Goal: Find contact information: Obtain details needed to contact an individual or organization

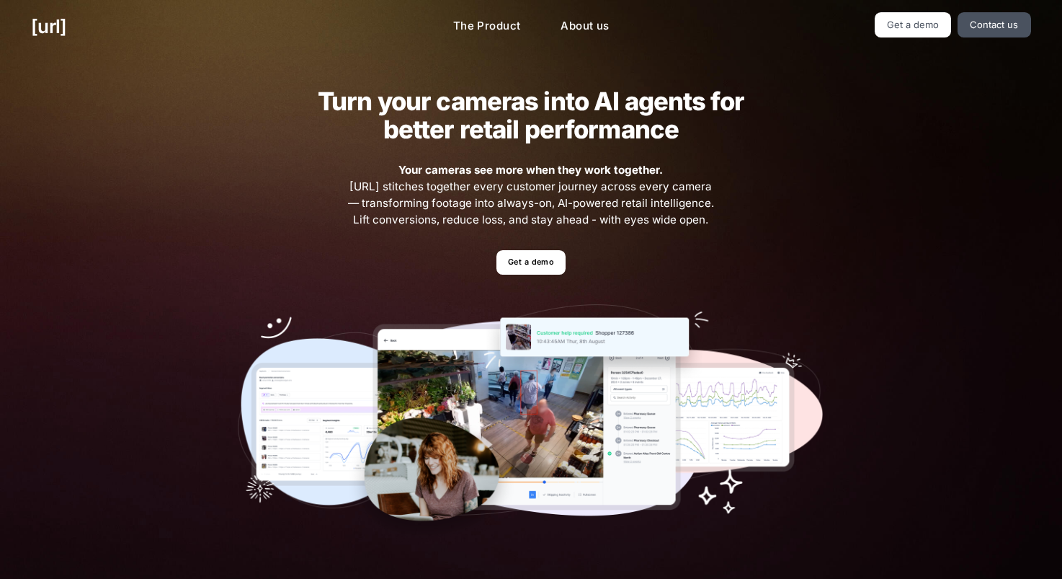
click at [555, 130] on h2 "Turn your cameras into AI agents for better retail performance" at bounding box center [530, 115] width 471 height 56
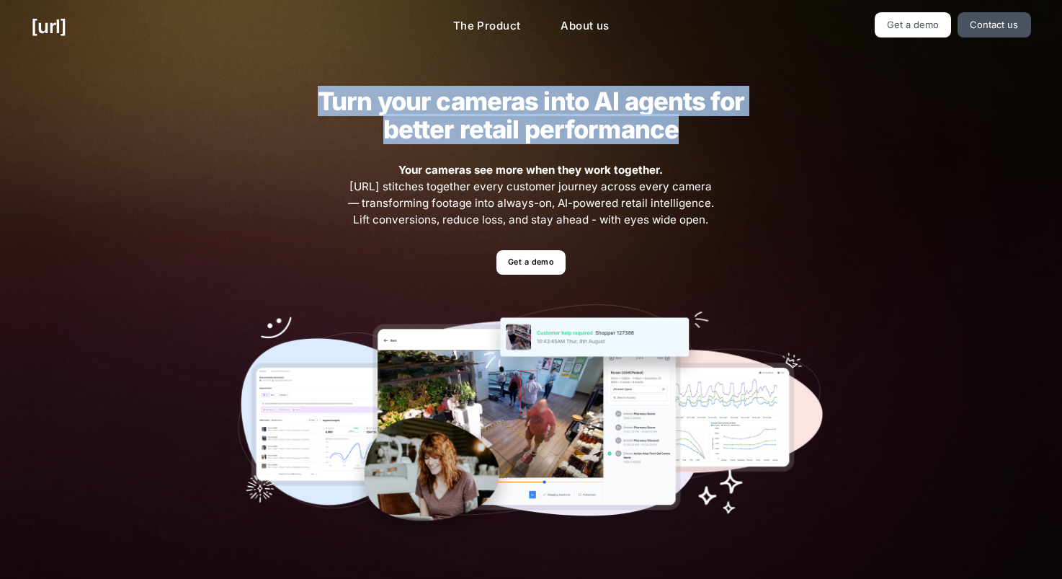
click at [555, 130] on h2 "Turn your cameras into AI agents for better retail performance" at bounding box center [530, 115] width 471 height 56
click at [555, 128] on h2 "Turn your cameras into AI agents for better retail performance" at bounding box center [530, 115] width 471 height 56
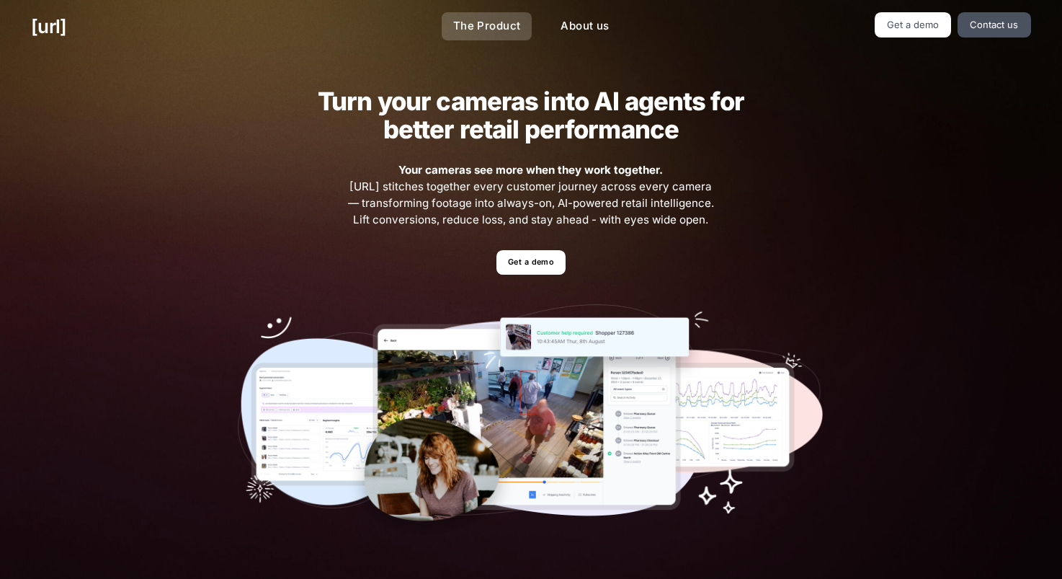
click at [501, 26] on link "The Product" at bounding box center [487, 26] width 91 height 28
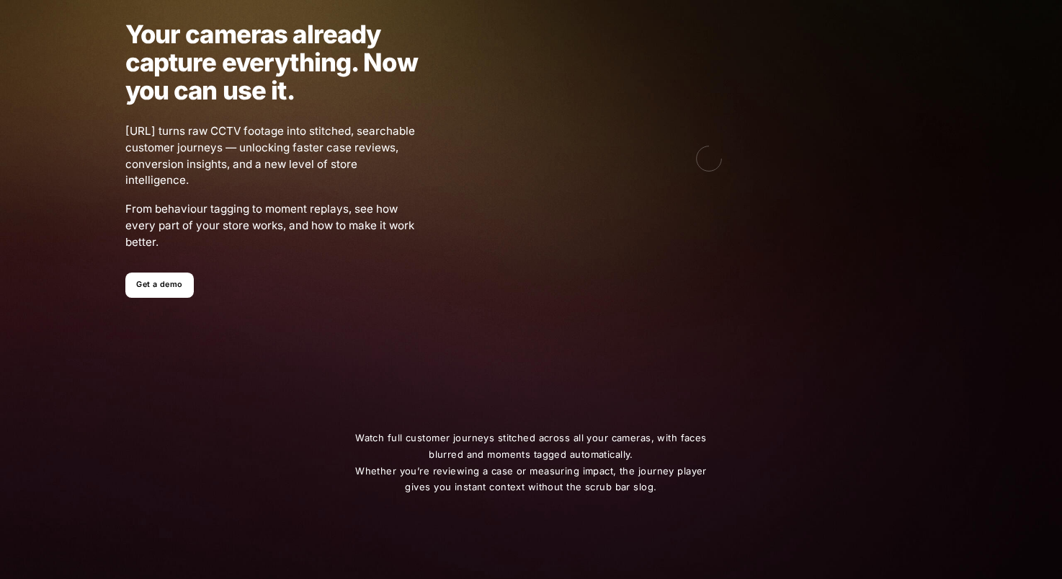
scroll to position [98, 0]
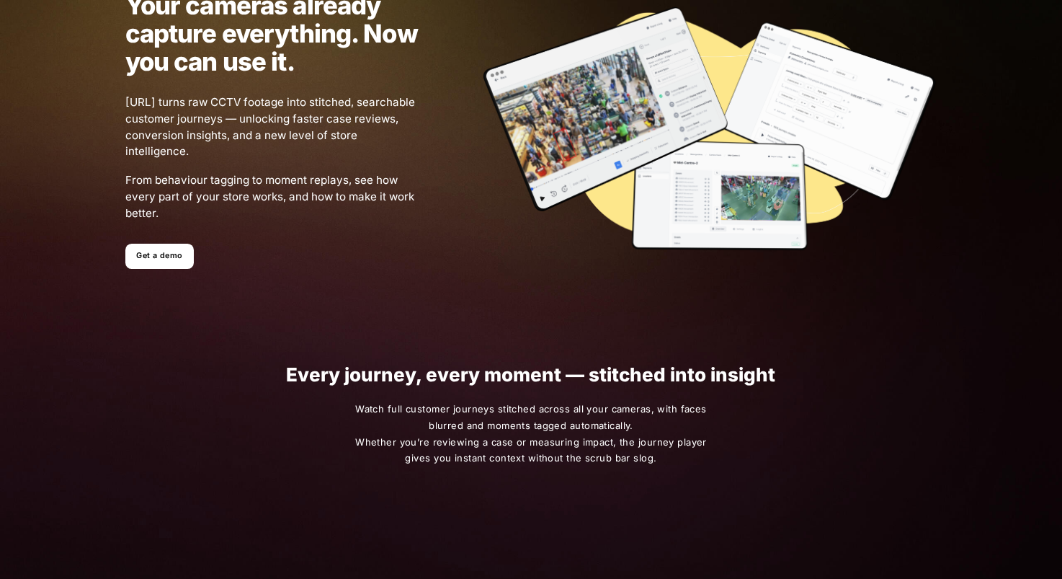
click at [596, 370] on h1 "Every journey, every moment — stitched into insight" at bounding box center [530, 374] width 799 height 21
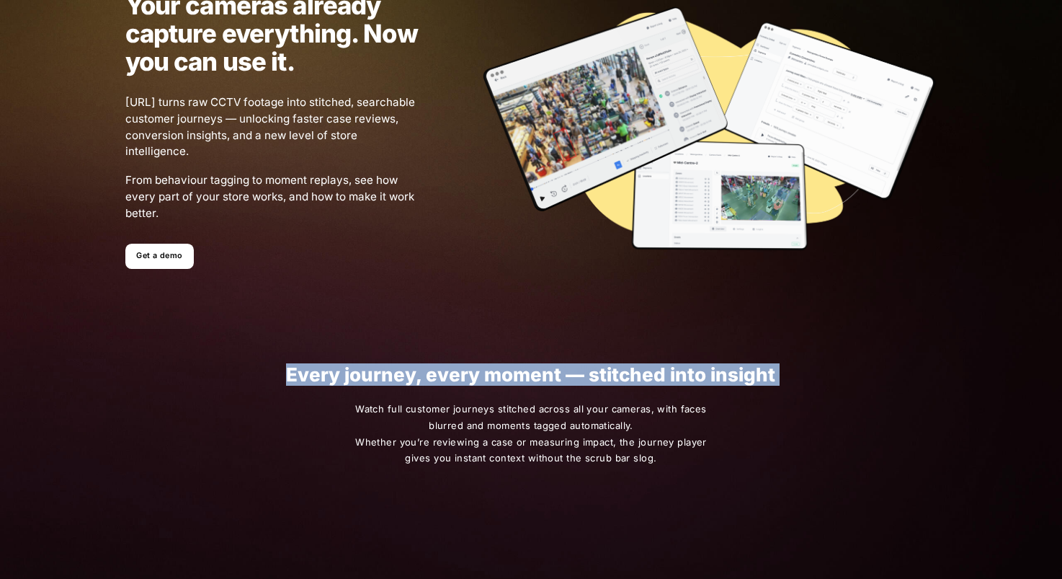
click at [596, 370] on h1 "Every journey, every moment — stitched into insight" at bounding box center [530, 374] width 799 height 21
click at [548, 377] on h1 "Every journey, every moment — stitched into insight" at bounding box center [530, 374] width 799 height 21
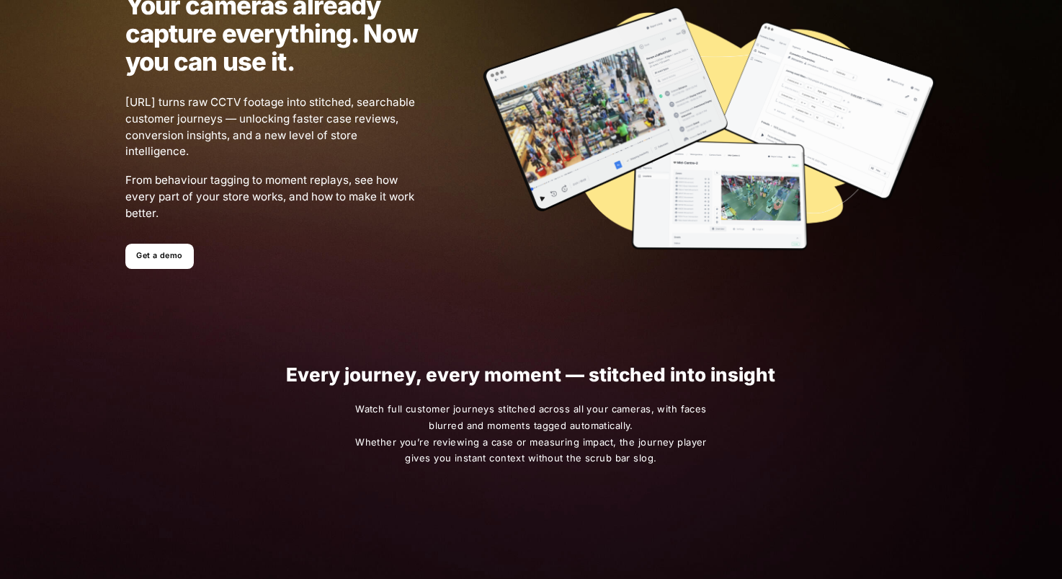
click at [250, 95] on span "[URL] turns raw CCTV footage into stitched, searchable customer journeys — unlo…" at bounding box center [271, 127] width 293 height 66
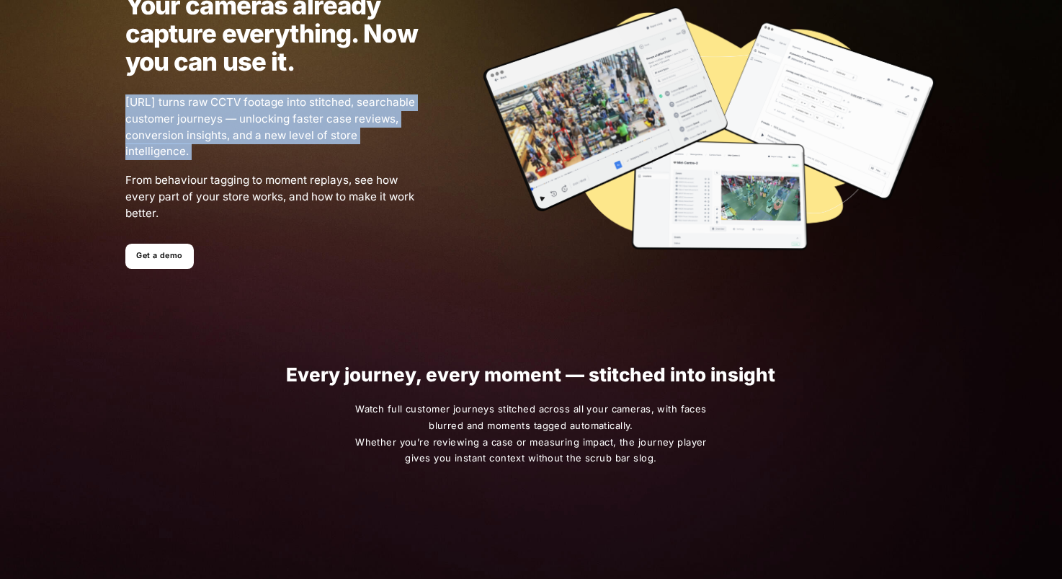
click at [250, 95] on span "[URL] turns raw CCTV footage into stitched, searchable customer journeys — unlo…" at bounding box center [271, 127] width 293 height 66
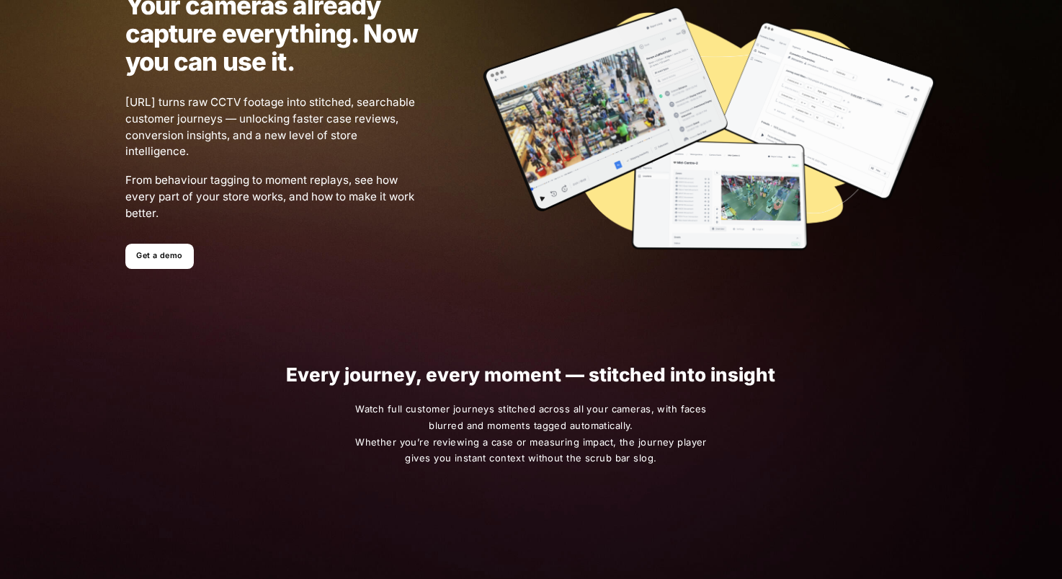
click at [264, 39] on h1 "Your cameras already capture everything. Now you can use it." at bounding box center [271, 33] width 293 height 84
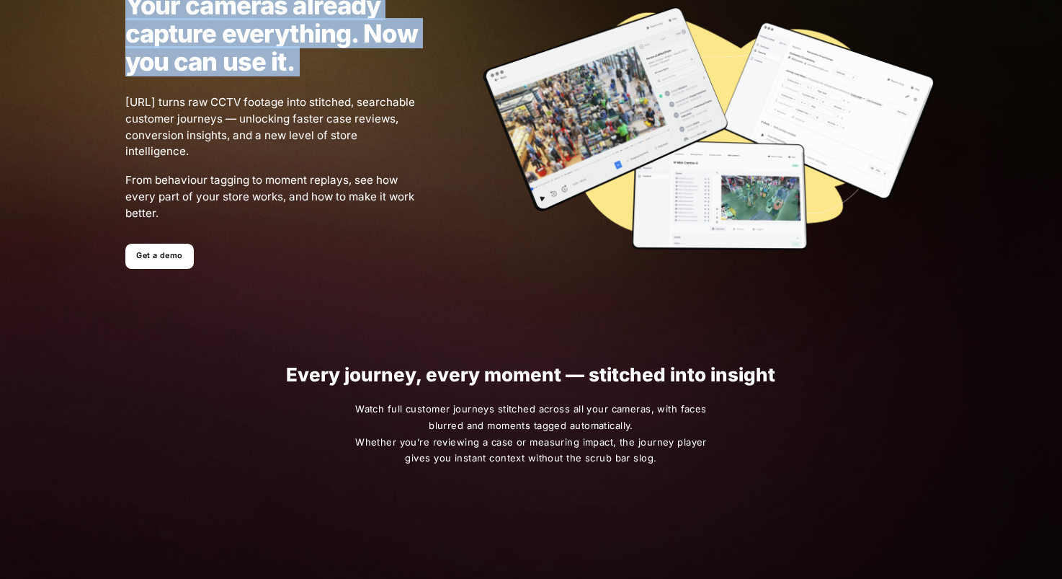
click at [264, 39] on h1 "Your cameras already capture everything. Now you can use it." at bounding box center [271, 33] width 293 height 84
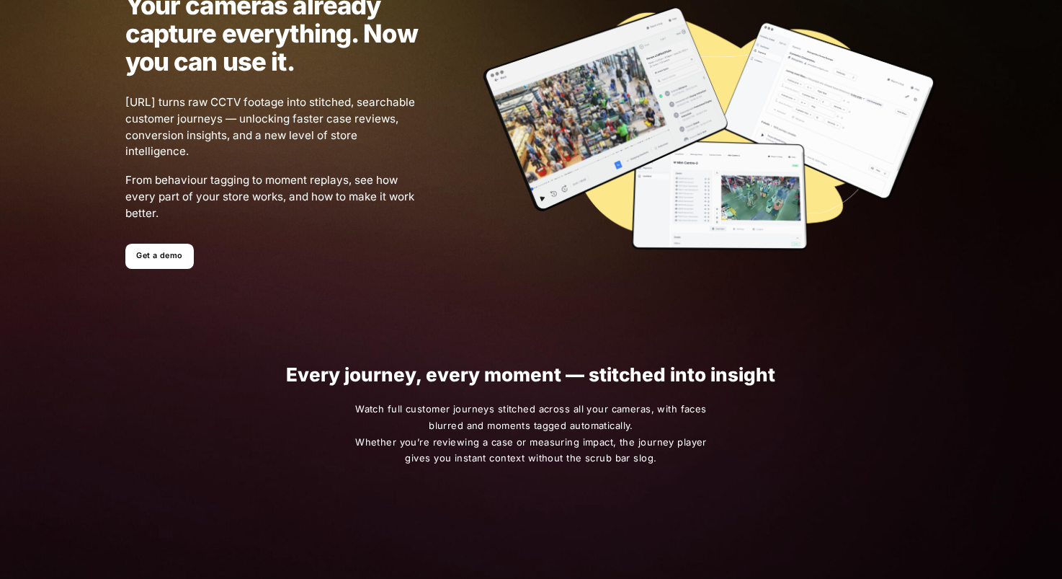
click at [260, 103] on span "[URL] turns raw CCTV footage into stitched, searchable customer journeys — unlo…" at bounding box center [271, 127] width 293 height 66
click at [505, 190] on img at bounding box center [709, 130] width 456 height 249
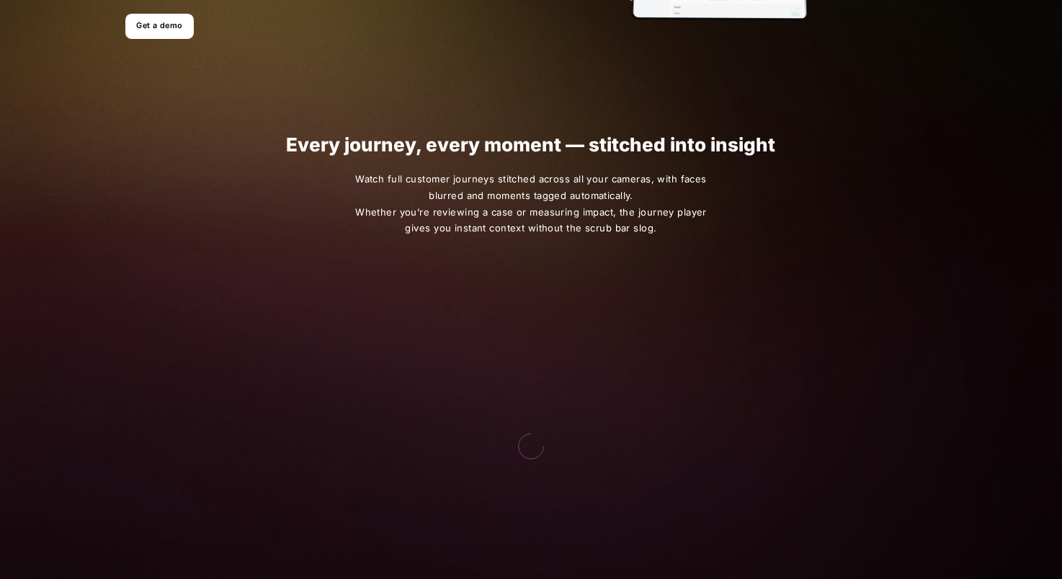
scroll to position [249, 0]
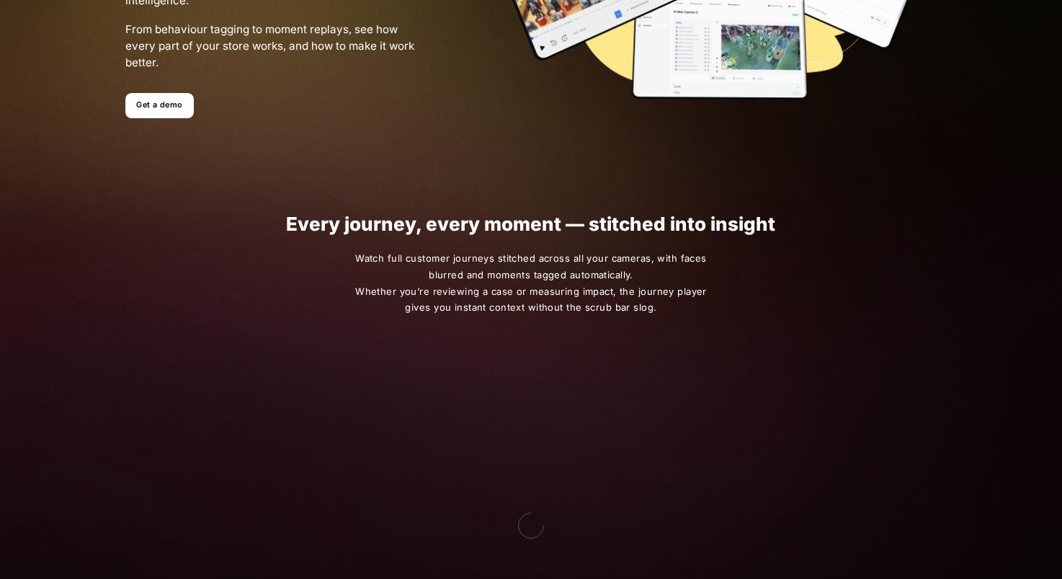
click at [531, 220] on h1 "Every journey, every moment — stitched into insight" at bounding box center [530, 223] width 799 height 21
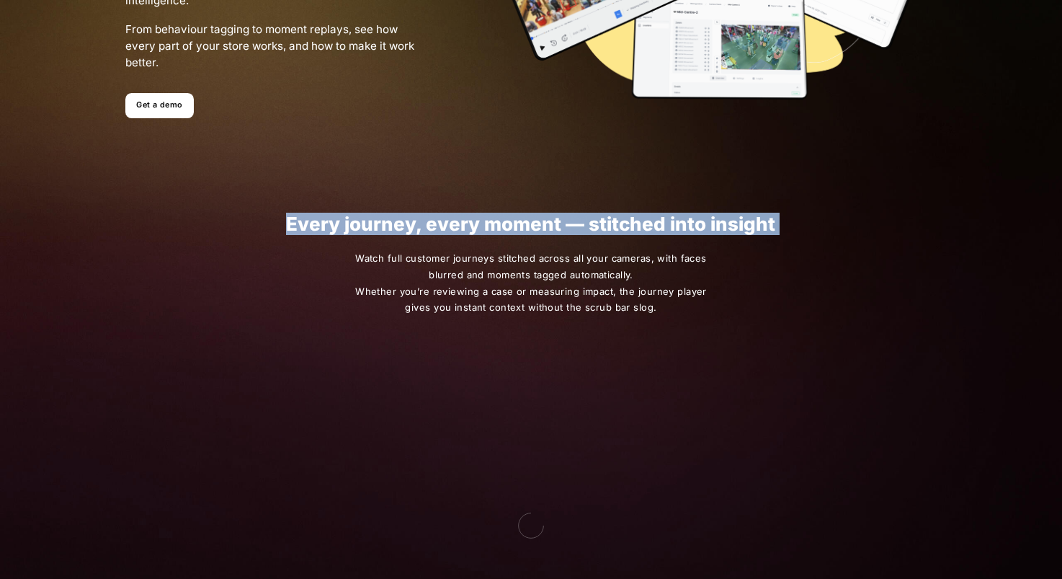
click at [531, 220] on h1 "Every journey, every moment — stitched into insight" at bounding box center [530, 223] width 799 height 21
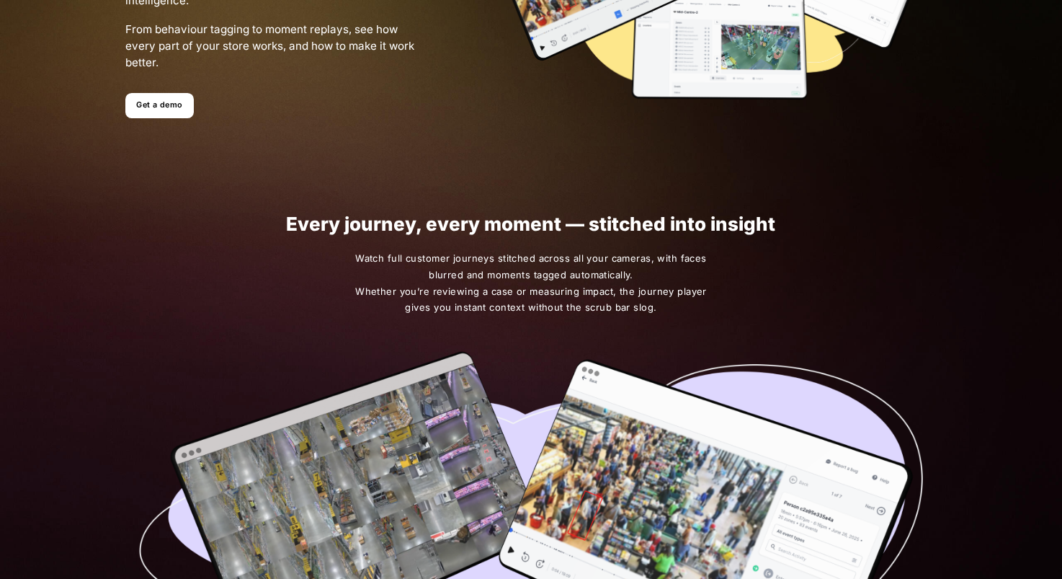
click at [519, 265] on span "Watch full customer journeys stitched across all your cameras, with faces blurr…" at bounding box center [531, 283] width 359 height 66
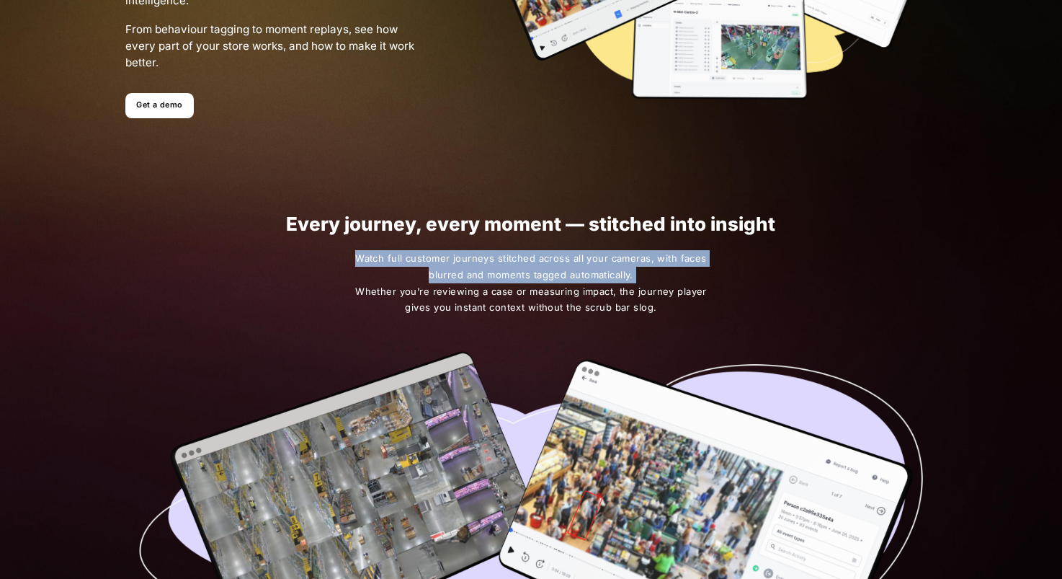
click at [519, 265] on span "Watch full customer journeys stitched across all your cameras, with faces blurr…" at bounding box center [531, 283] width 359 height 66
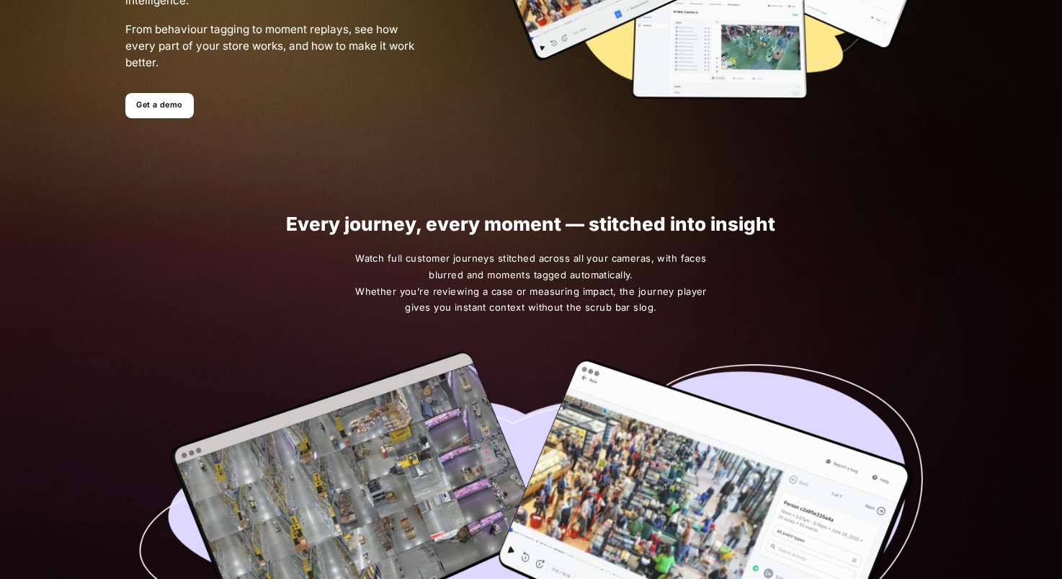
click at [521, 299] on span "Watch full customer journeys stitched across all your cameras, with faces blurr…" at bounding box center [531, 283] width 359 height 66
click at [521, 298] on span "Watch full customer journeys stitched across all your cameras, with faces blurr…" at bounding box center [531, 283] width 359 height 66
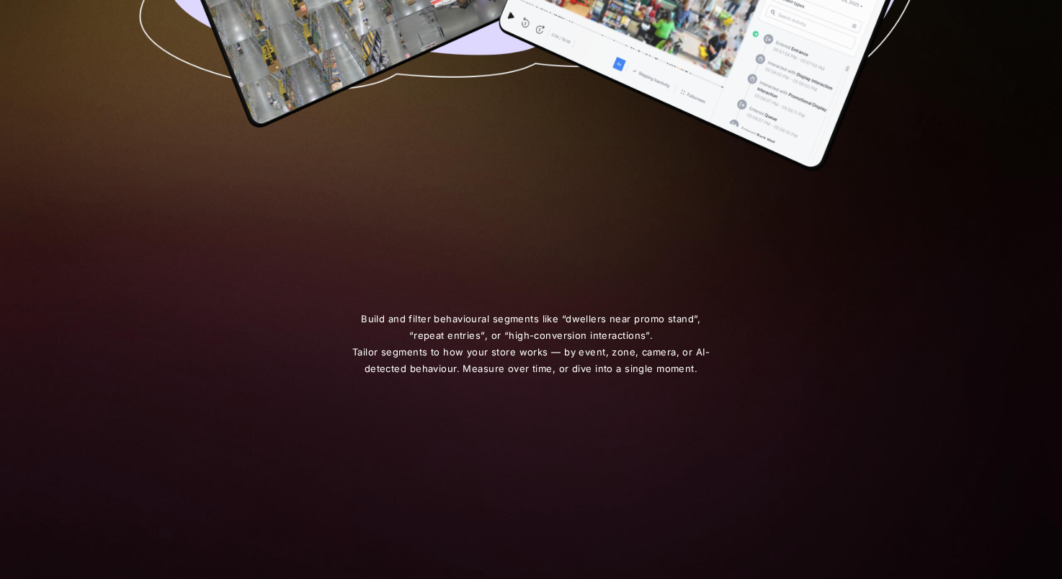
scroll to position [809, 0]
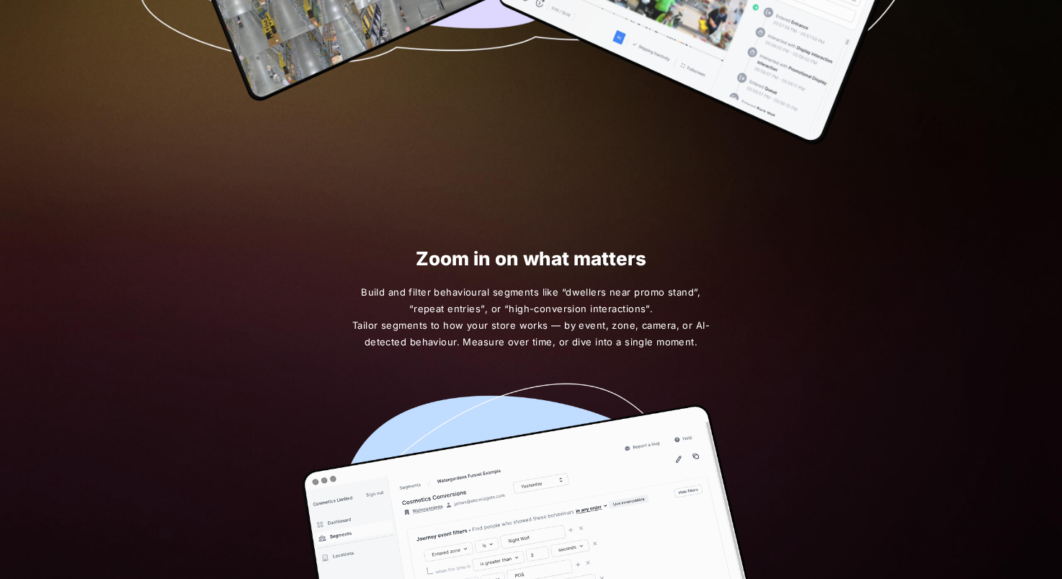
click at [505, 261] on h1 "Zoom in on what matters" at bounding box center [531, 258] width 525 height 21
click at [504, 303] on span "Build and filter behavioural segments like “dwellers near promo stand”, “repeat…" at bounding box center [531, 317] width 359 height 66
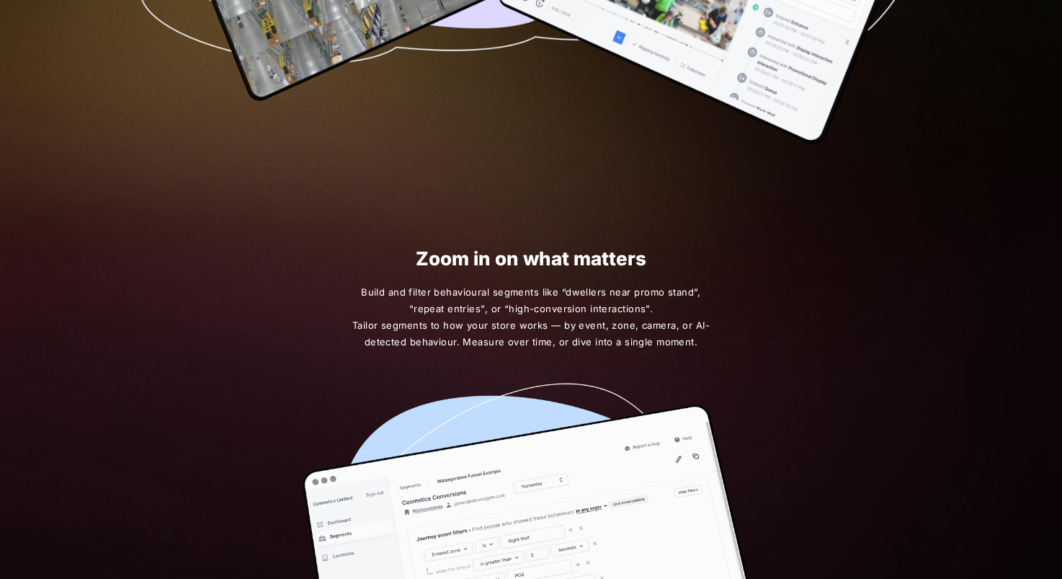
click at [601, 303] on span "Build and filter behavioural segments like “dwellers near promo stand”, “repeat…" at bounding box center [531, 317] width 359 height 66
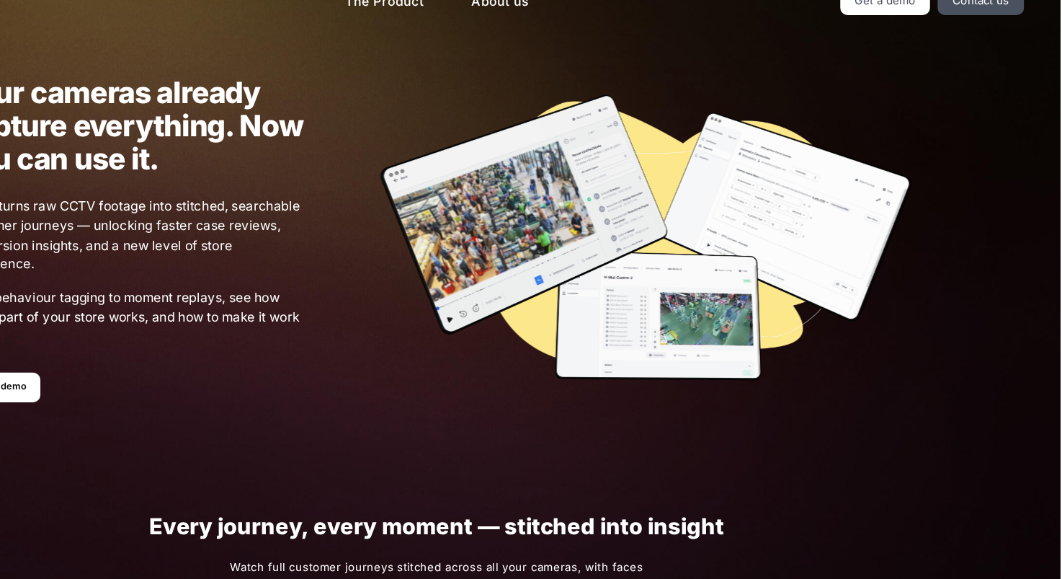
scroll to position [0, 0]
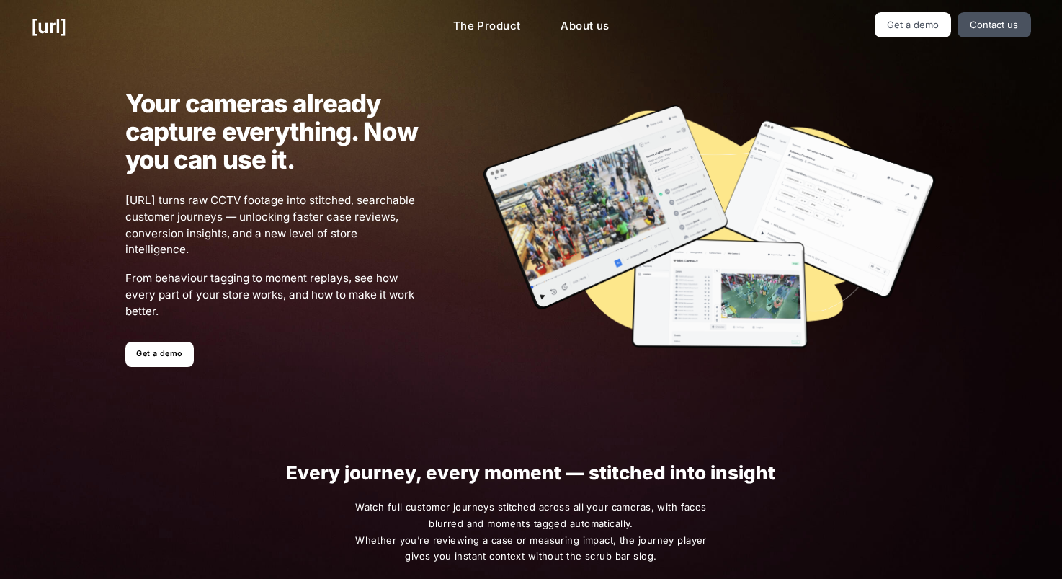
click at [252, 199] on span "[URL] turns raw CCTV footage into stitched, searchable customer journeys — unlo…" at bounding box center [271, 225] width 293 height 66
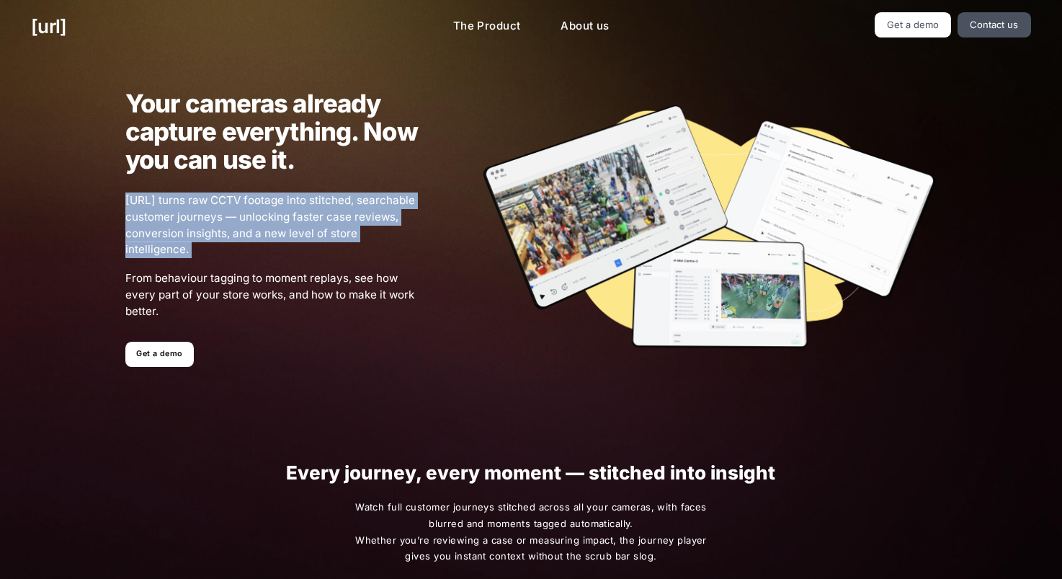
click at [252, 199] on span "[URL] turns raw CCTV footage into stitched, searchable customer journeys — unlo…" at bounding box center [271, 225] width 293 height 66
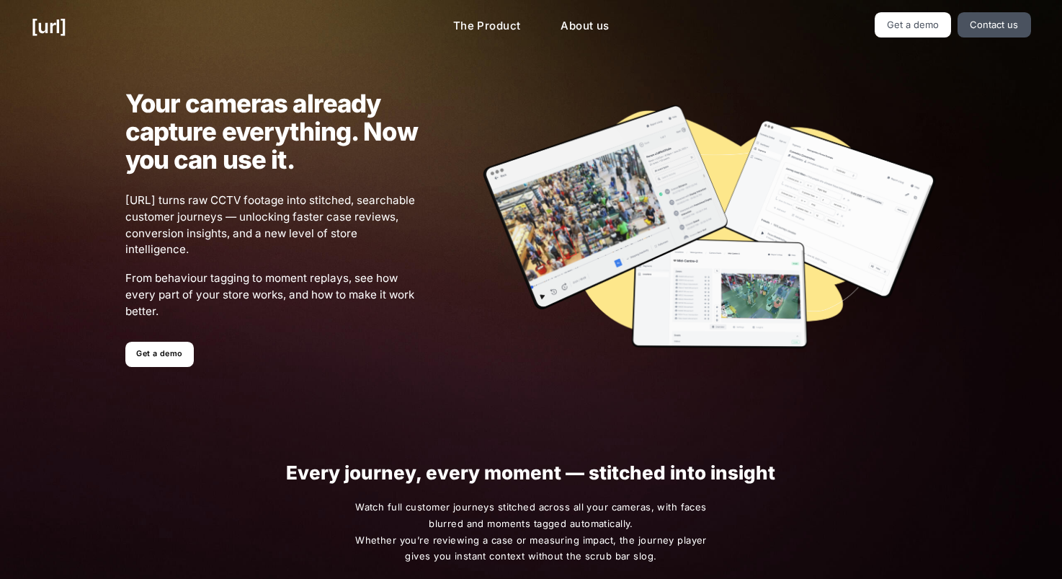
click at [254, 288] on span "From behaviour tagging to moment replays, see how every part of your store work…" at bounding box center [271, 294] width 293 height 49
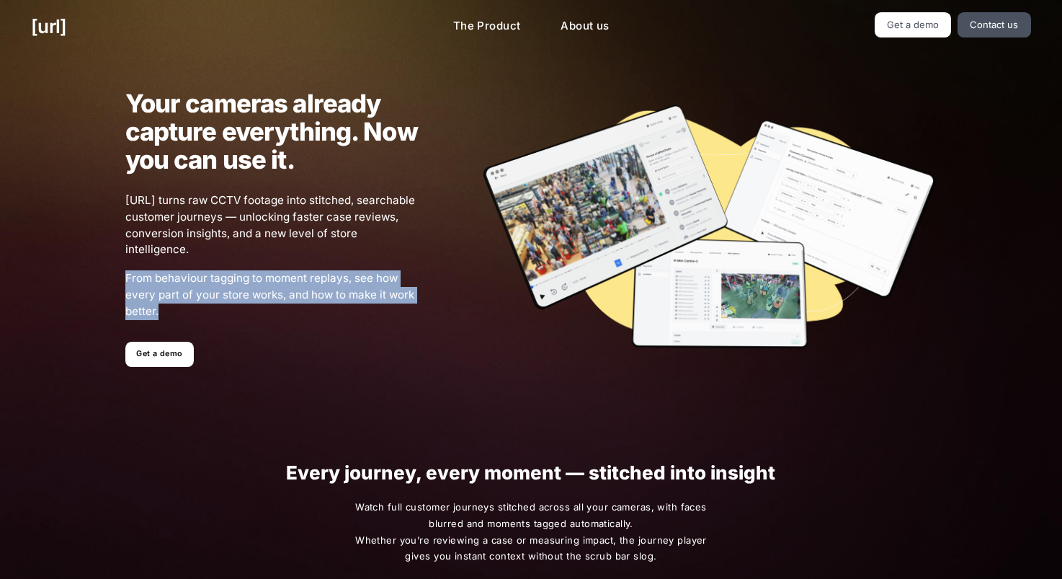
drag, startPoint x: 254, startPoint y: 288, endPoint x: 246, endPoint y: 218, distance: 70.4
click at [254, 288] on span "From behaviour tagging to moment replays, see how every part of your store work…" at bounding box center [271, 294] width 293 height 49
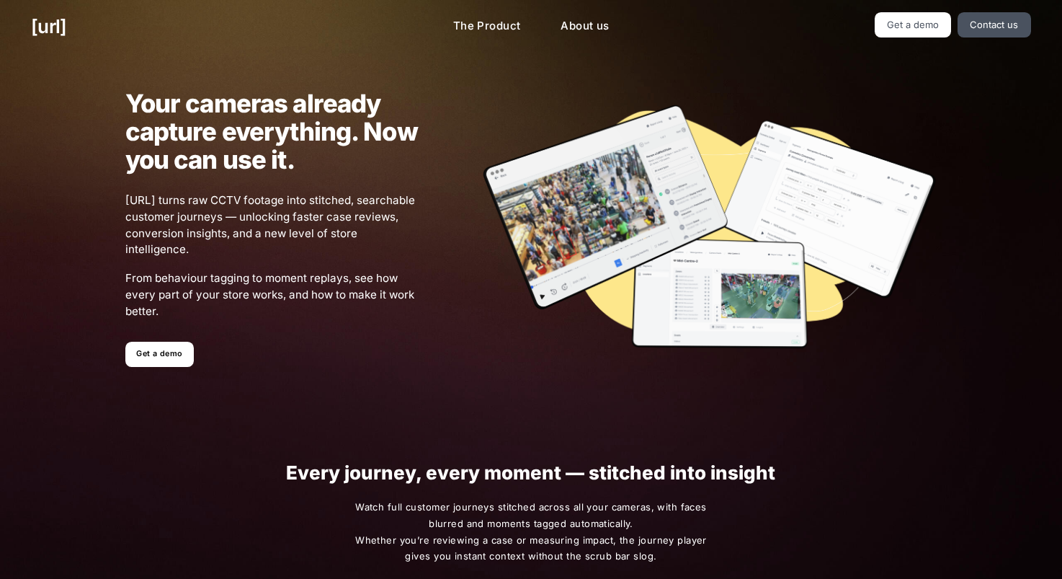
click at [238, 188] on div "Your cameras already capture everything. Now you can use it. Black.ai turns raw…" at bounding box center [241, 227] width 356 height 277
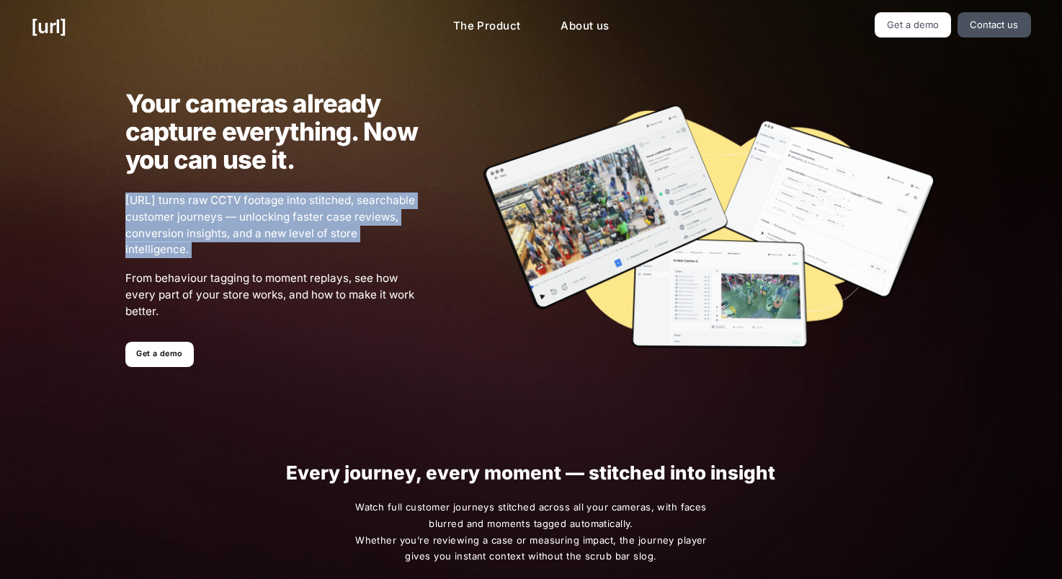
click at [238, 188] on div "Your cameras already capture everything. Now you can use it. Black.ai turns raw…" at bounding box center [241, 227] width 356 height 277
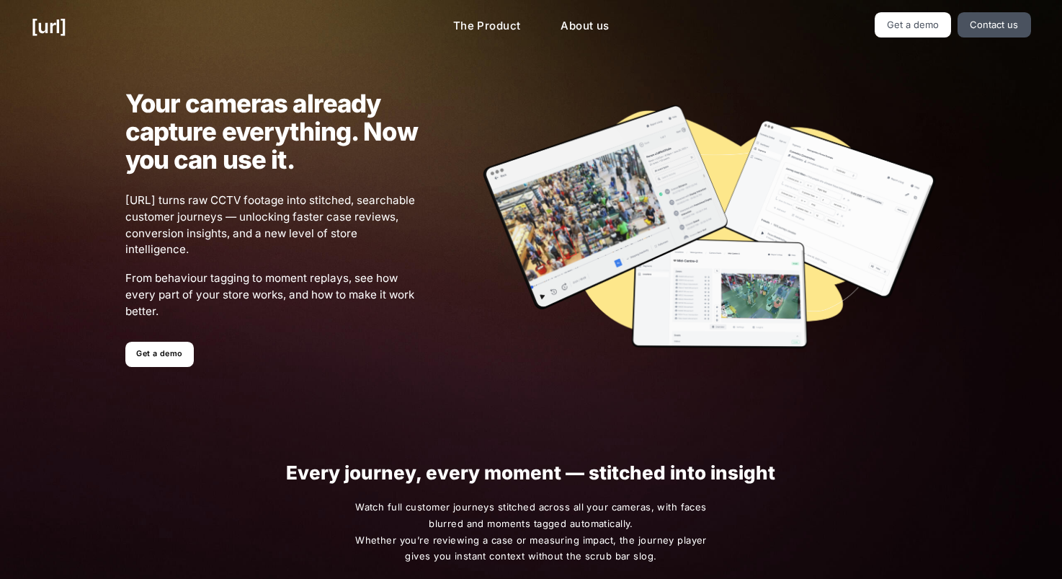
click at [242, 141] on h1 "Your cameras already capture everything. Now you can use it." at bounding box center [271, 131] width 293 height 84
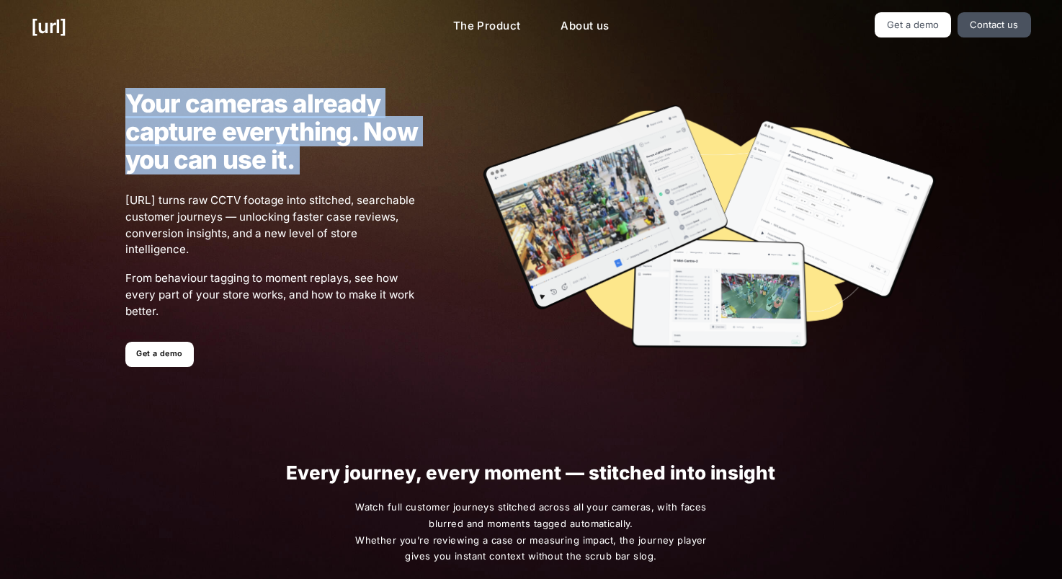
click at [242, 141] on h1 "Your cameras already capture everything. Now you can use it." at bounding box center [271, 131] width 293 height 84
click at [228, 187] on div "Your cameras already capture everything. Now you can use it. Black.ai turns raw…" at bounding box center [241, 227] width 356 height 277
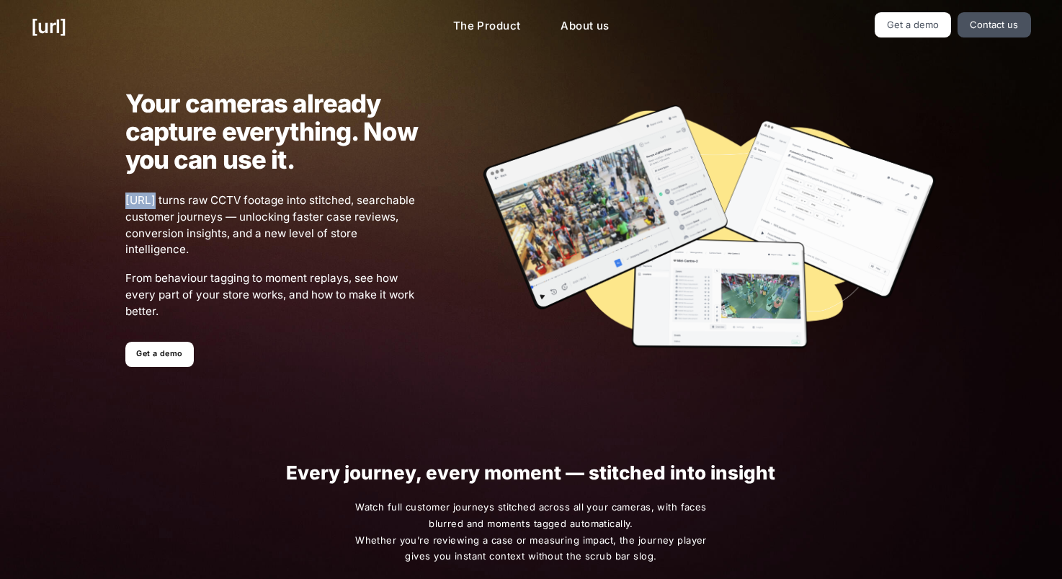
click at [228, 187] on div "Your cameras already capture everything. Now you can use it. Black.ai turns raw…" at bounding box center [241, 227] width 356 height 277
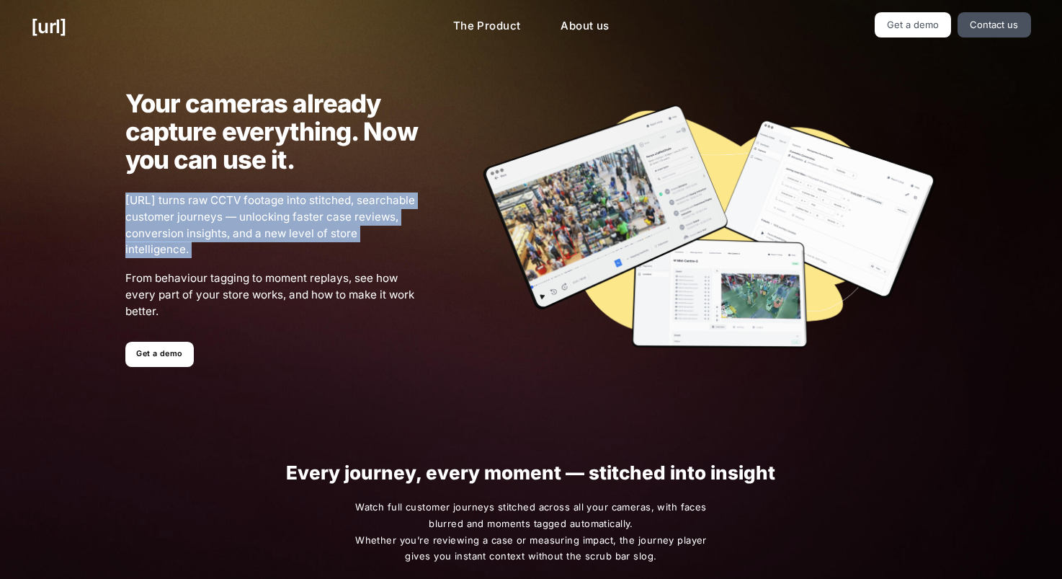
click at [228, 187] on div "Your cameras already capture everything. Now you can use it. Black.ai turns raw…" at bounding box center [241, 227] width 356 height 277
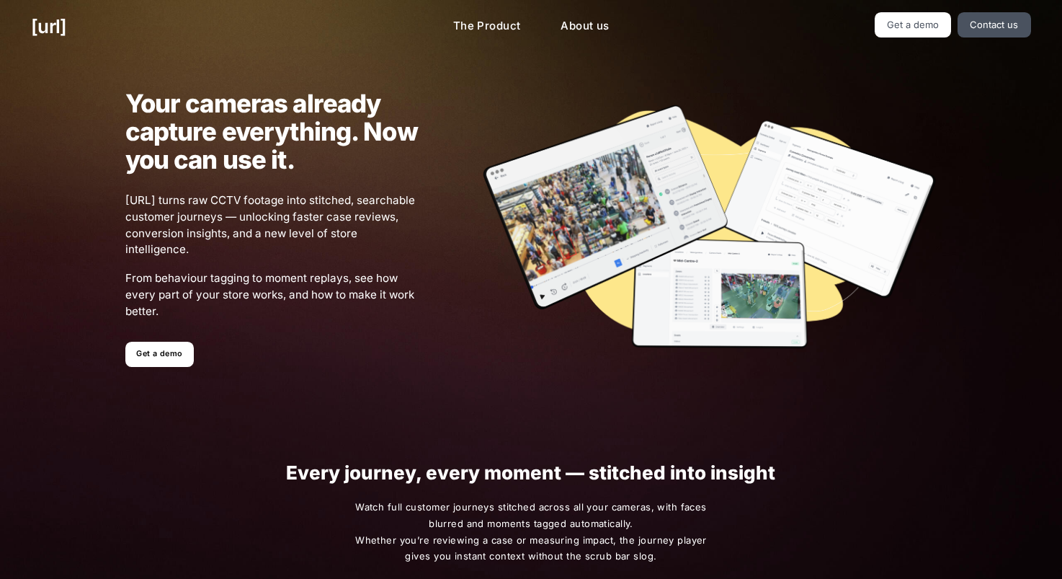
click at [245, 146] on h1 "Your cameras already capture everything. Now you can use it." at bounding box center [271, 131] width 293 height 84
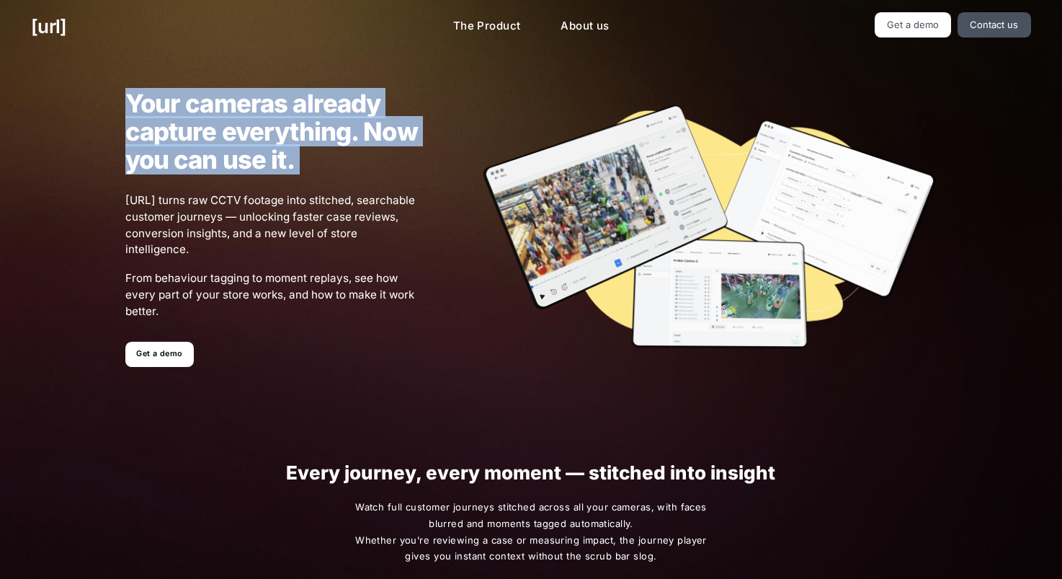
click at [245, 146] on h1 "Your cameras already capture everything. Now you can use it." at bounding box center [271, 131] width 293 height 84
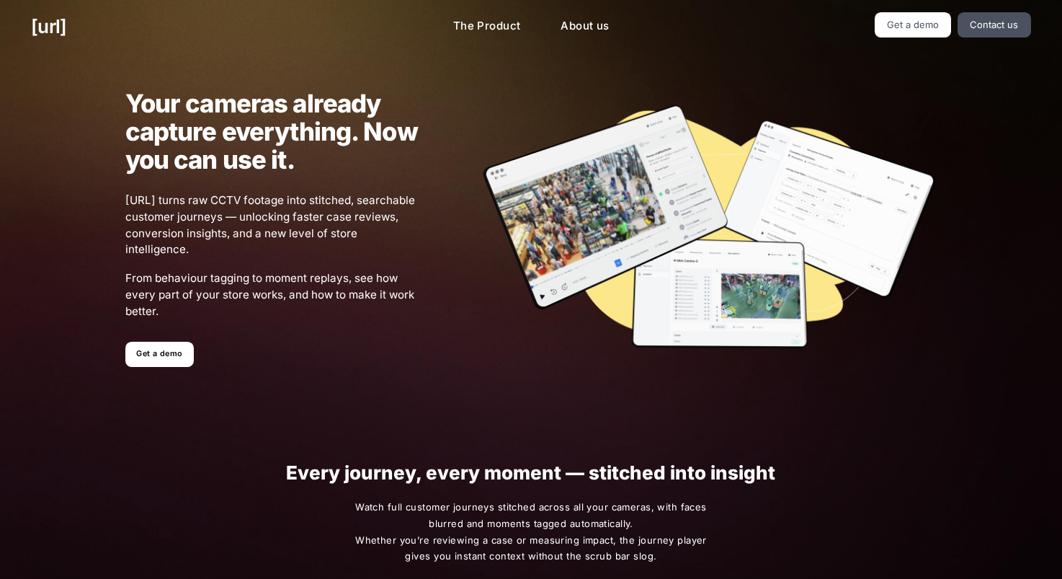
click at [239, 210] on span "[URL] turns raw CCTV footage into stitched, searchable customer journeys — unlo…" at bounding box center [271, 225] width 293 height 66
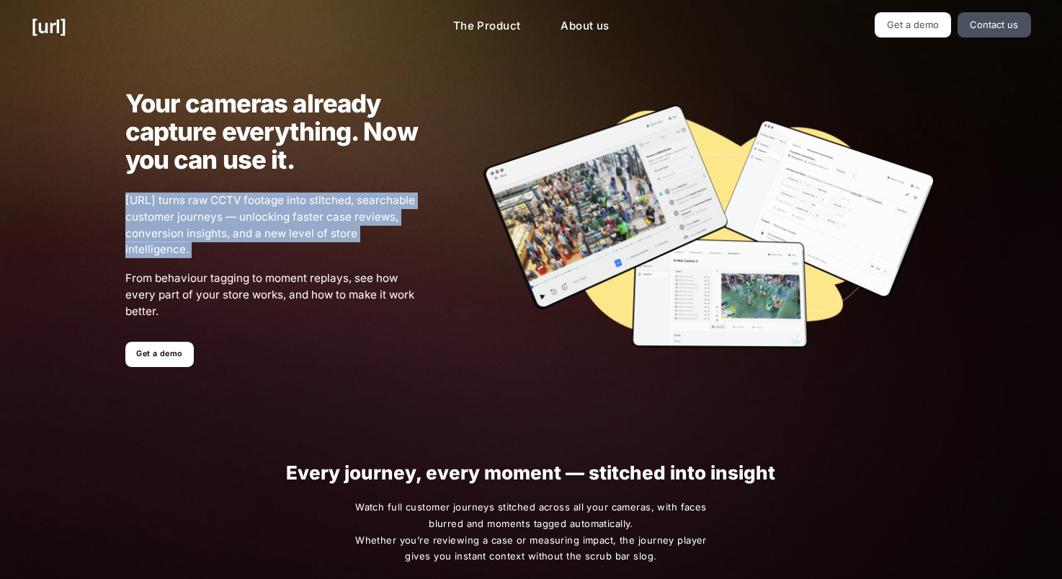
click at [239, 210] on span "[URL] turns raw CCTV footage into stitched, searchable customer journeys — unlo…" at bounding box center [271, 225] width 293 height 66
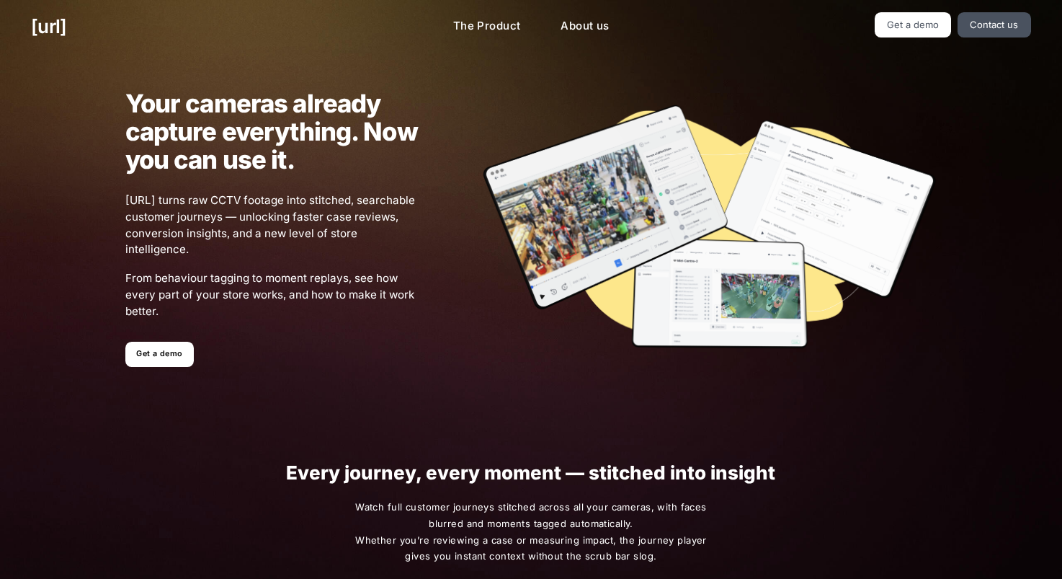
click at [238, 270] on p "Black.ai turns raw CCTV footage into stitched, searchable customer journeys — u…" at bounding box center [271, 256] width 293 height 128
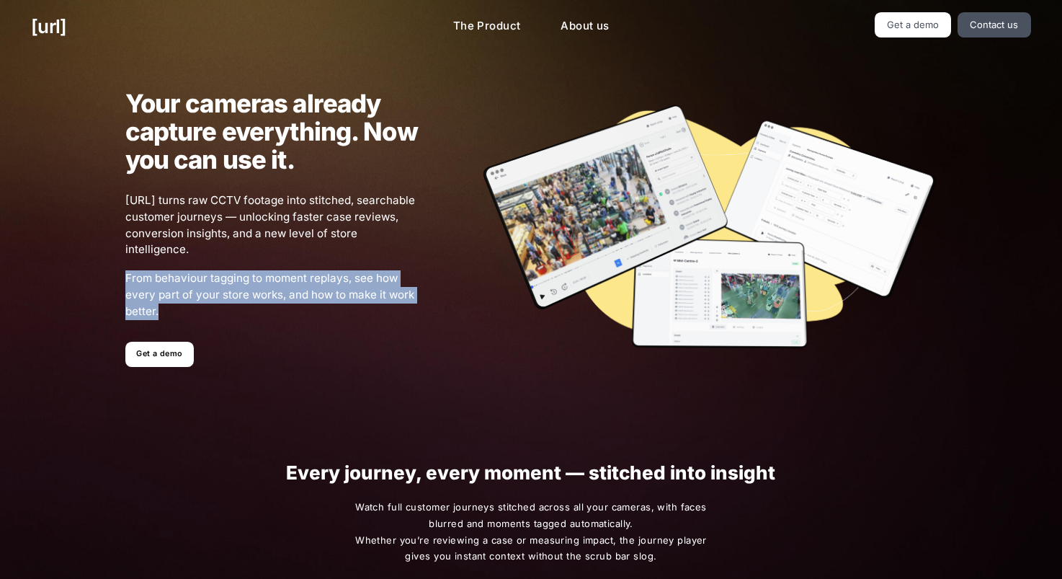
click at [238, 270] on p "Black.ai turns raw CCTV footage into stitched, searchable customer journeys — u…" at bounding box center [271, 256] width 293 height 128
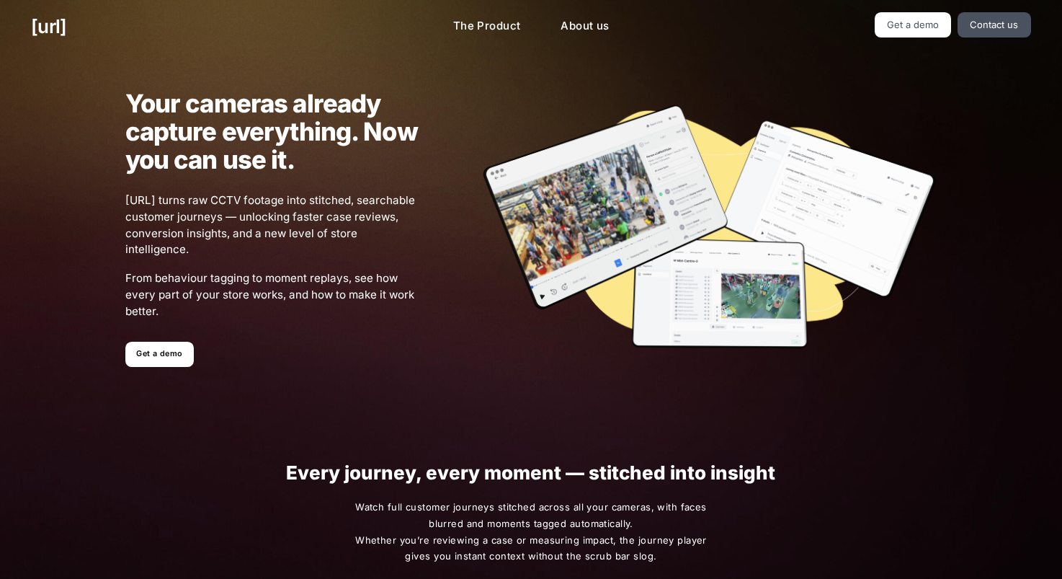
click at [256, 221] on span "[URL] turns raw CCTV footage into stitched, searchable customer journeys — unlo…" at bounding box center [271, 225] width 293 height 66
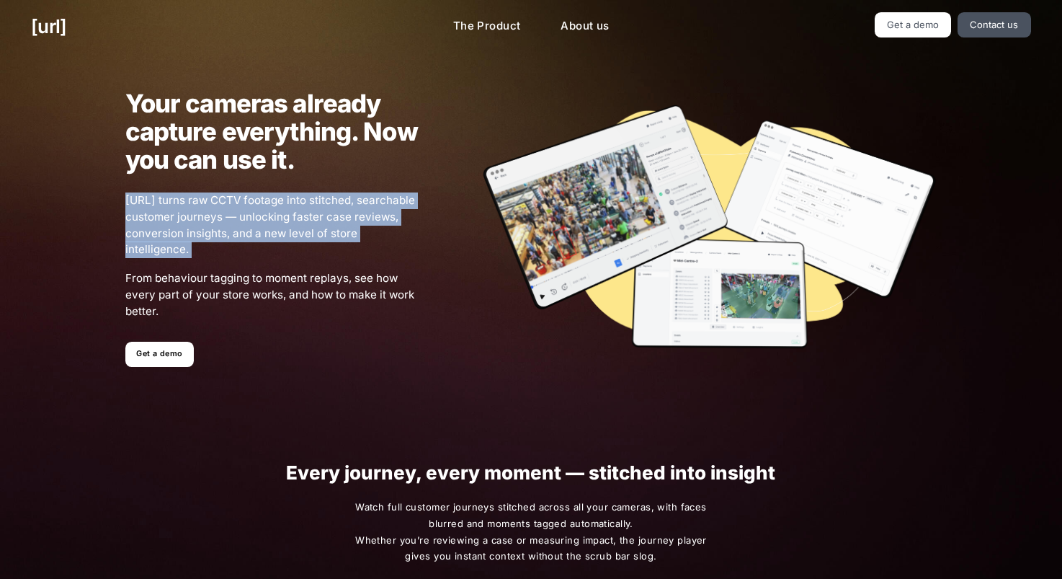
click at [256, 221] on span "[URL] turns raw CCTV footage into stitched, searchable customer journeys — unlo…" at bounding box center [271, 225] width 293 height 66
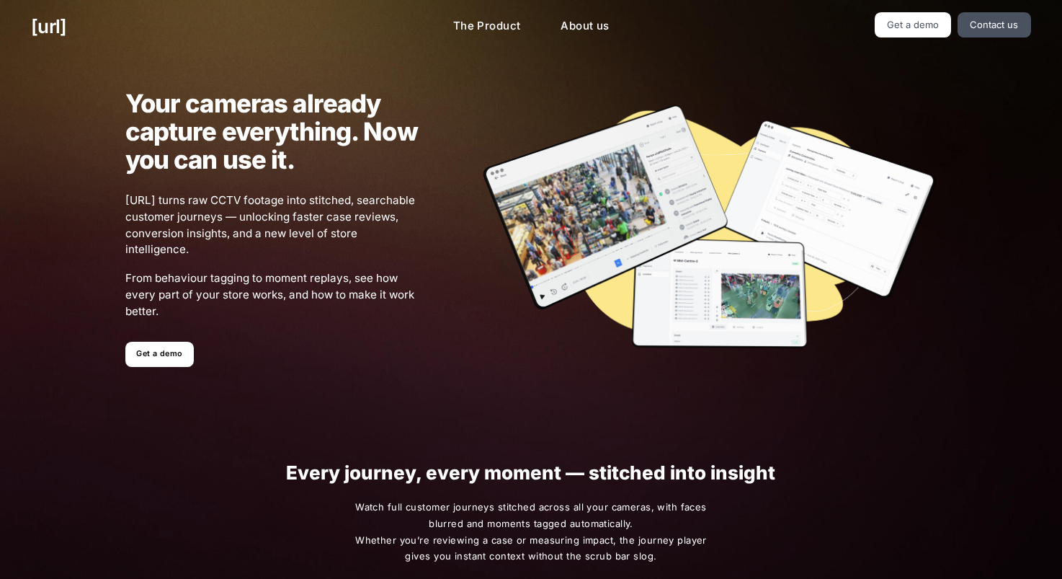
click at [250, 279] on span "From behaviour tagging to moment replays, see how every part of your store work…" at bounding box center [271, 294] width 293 height 49
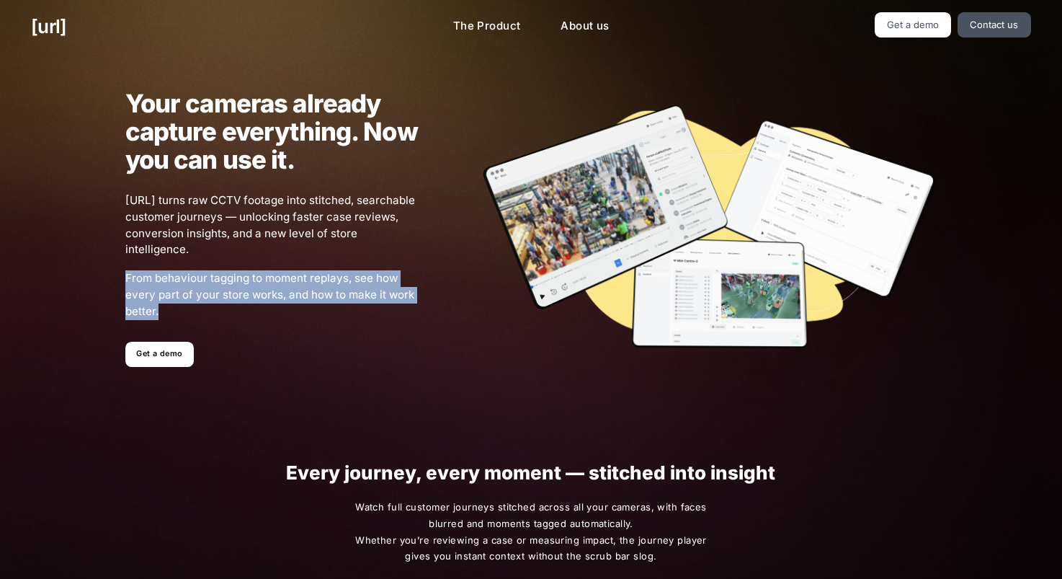
click at [250, 279] on span "From behaviour tagging to moment replays, see how every part of your store work…" at bounding box center [271, 294] width 293 height 49
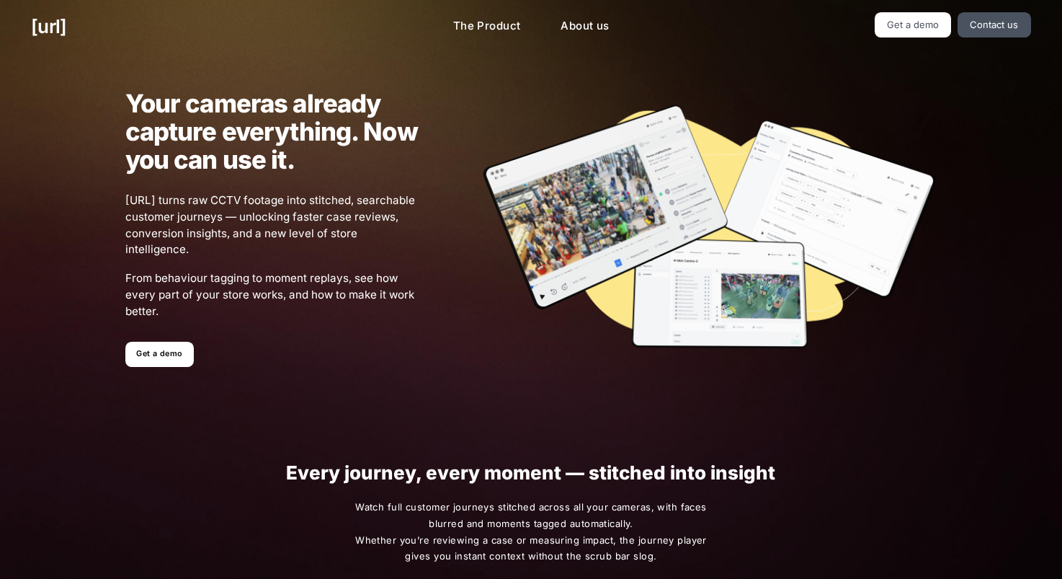
click at [266, 228] on span "[URL] turns raw CCTV footage into stitched, searchable customer journeys — unlo…" at bounding box center [271, 225] width 293 height 66
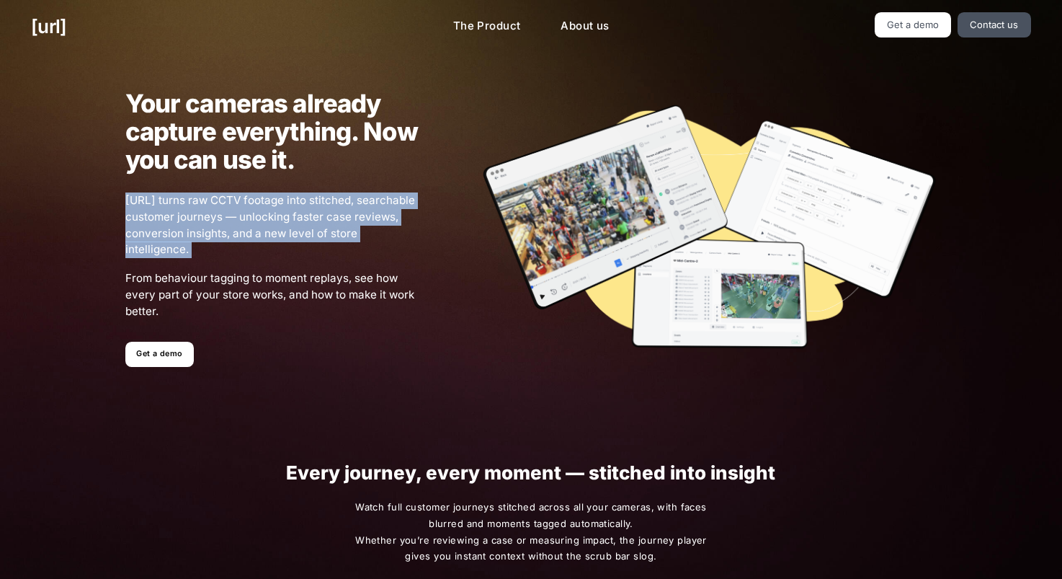
click at [266, 228] on span "[URL] turns raw CCTV footage into stitched, searchable customer journeys — unlo…" at bounding box center [271, 225] width 293 height 66
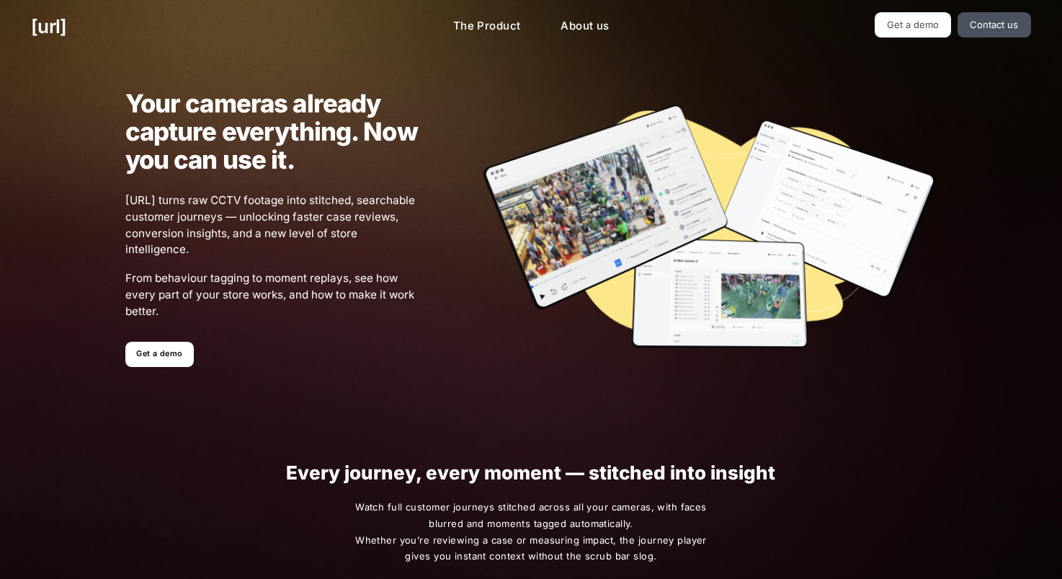
click at [266, 285] on span "From behaviour tagging to moment replays, see how every part of your store work…" at bounding box center [271, 294] width 293 height 49
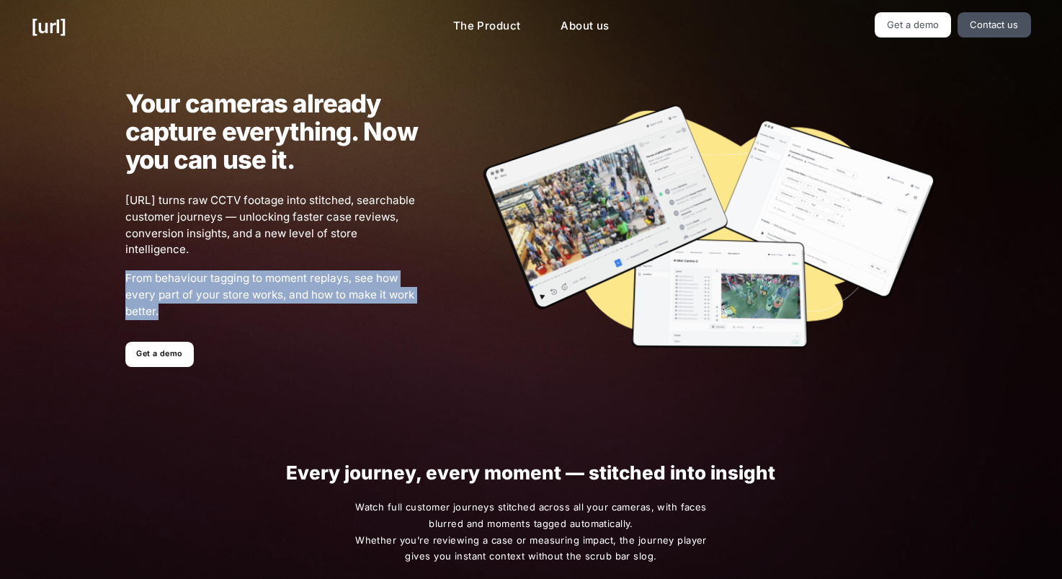
click at [266, 284] on span "From behaviour tagging to moment replays, see how every part of your store work…" at bounding box center [271, 294] width 293 height 49
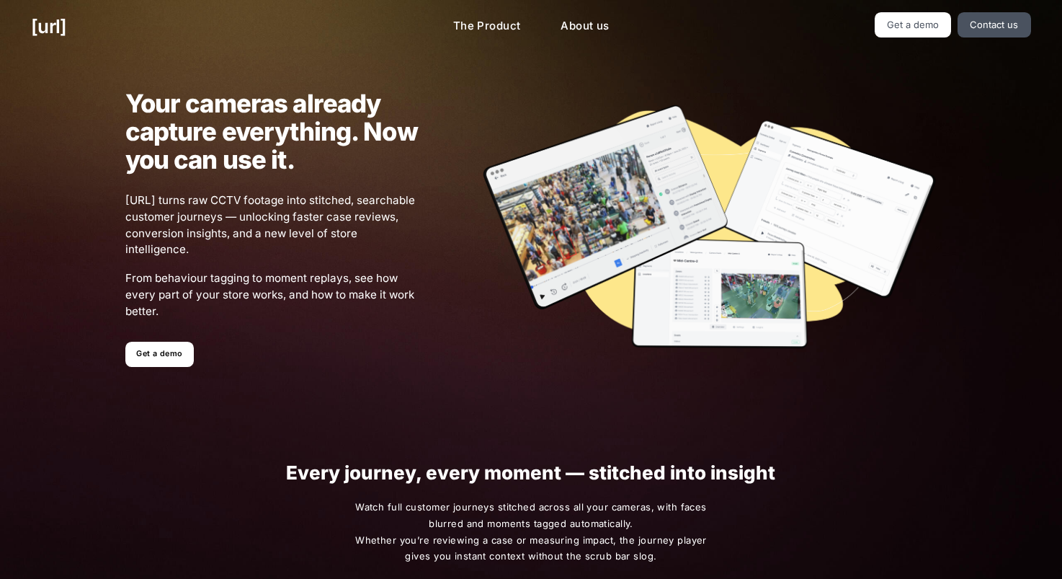
click at [276, 216] on span "[URL] turns raw CCTV footage into stitched, searchable customer journeys — unlo…" at bounding box center [271, 225] width 293 height 66
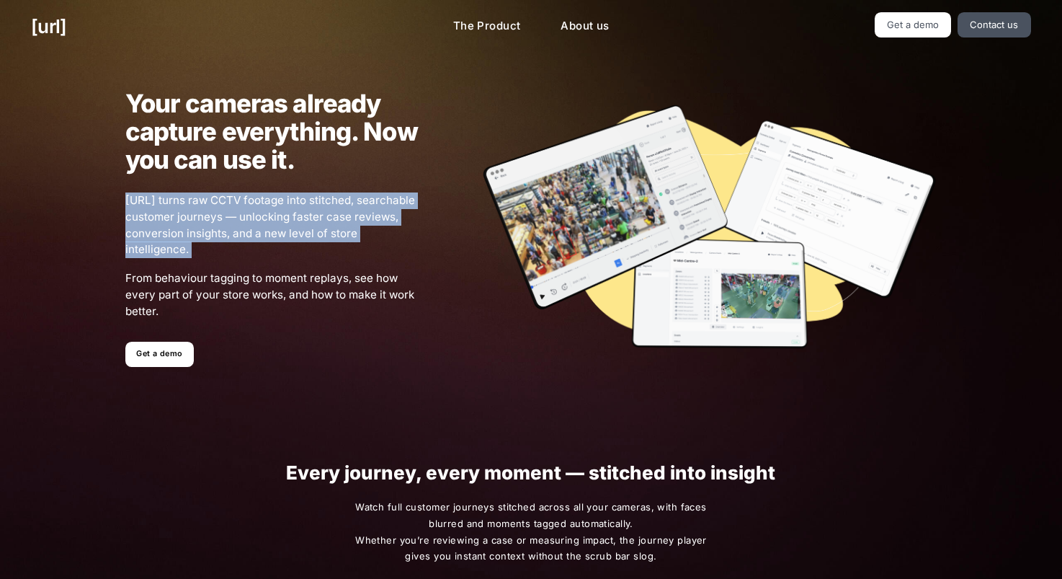
click at [276, 216] on span "[URL] turns raw CCTV footage into stitched, searchable customer journeys — unlo…" at bounding box center [271, 225] width 293 height 66
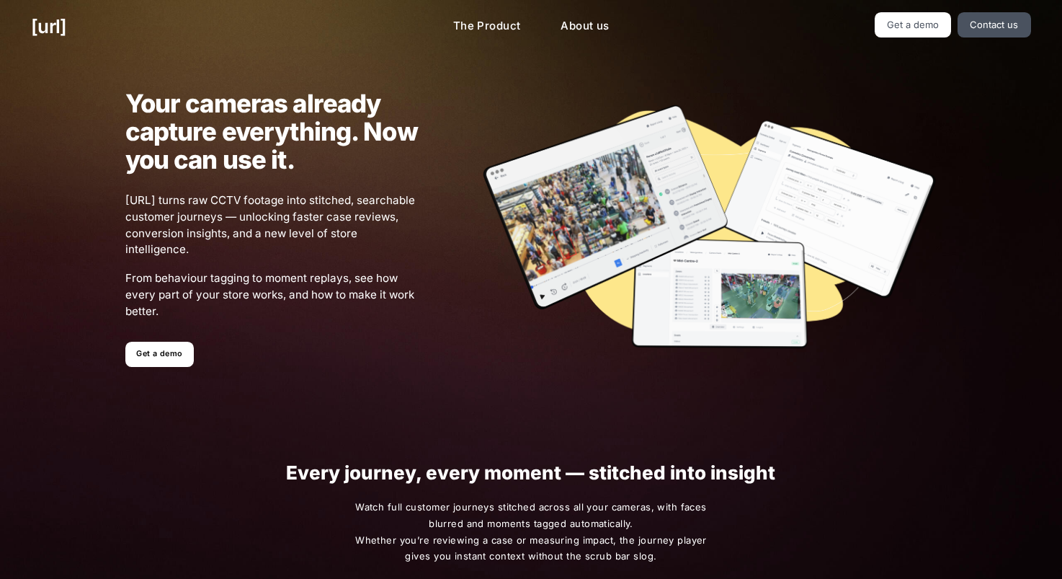
click at [279, 281] on span "From behaviour tagging to moment replays, see how every part of your store work…" at bounding box center [271, 294] width 293 height 49
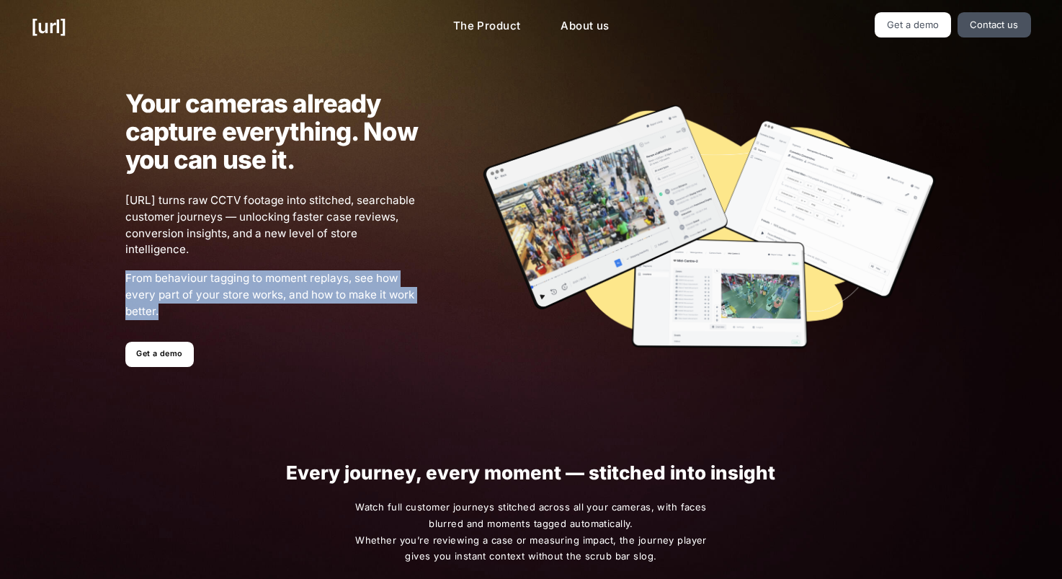
drag, startPoint x: 279, startPoint y: 281, endPoint x: 289, endPoint y: 239, distance: 43.0
click at [279, 280] on span "From behaviour tagging to moment replays, see how every part of your store work…" at bounding box center [271, 294] width 293 height 49
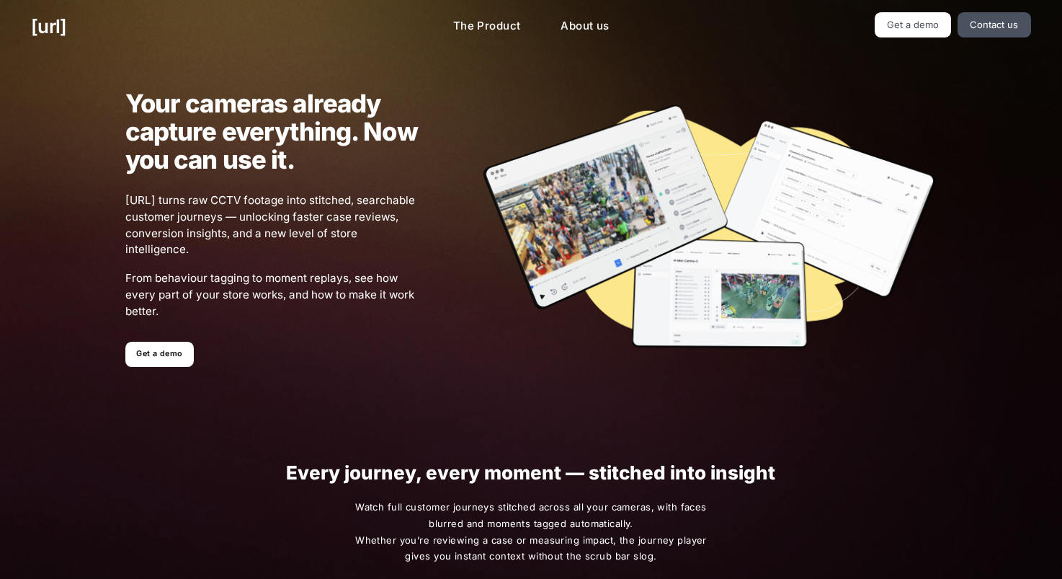
click at [298, 208] on span "[URL] turns raw CCTV footage into stitched, searchable customer journeys — unlo…" at bounding box center [271, 225] width 293 height 66
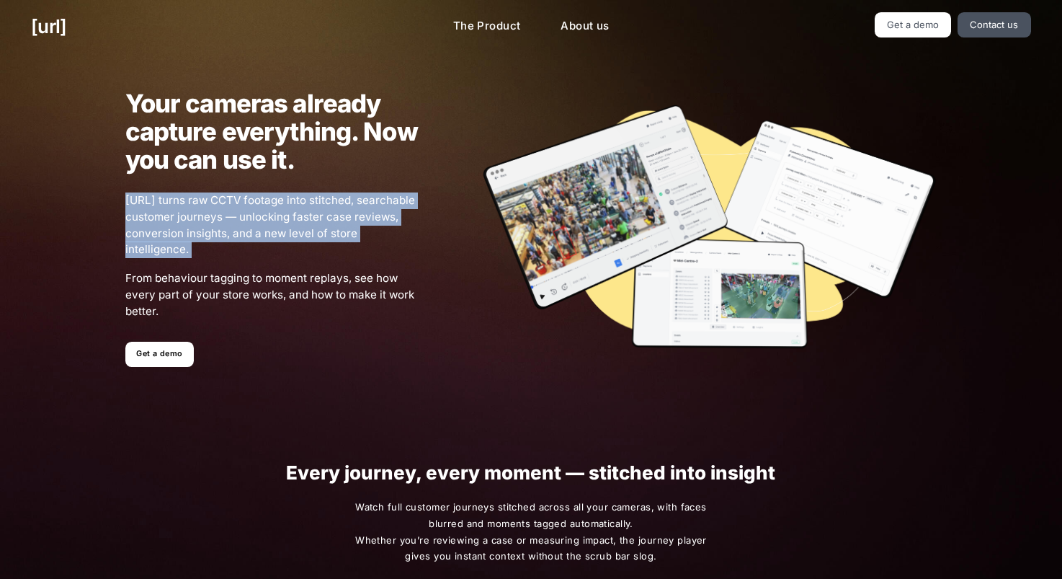
click at [298, 208] on span "[URL] turns raw CCTV footage into stitched, searchable customer journeys — unlo…" at bounding box center [271, 225] width 293 height 66
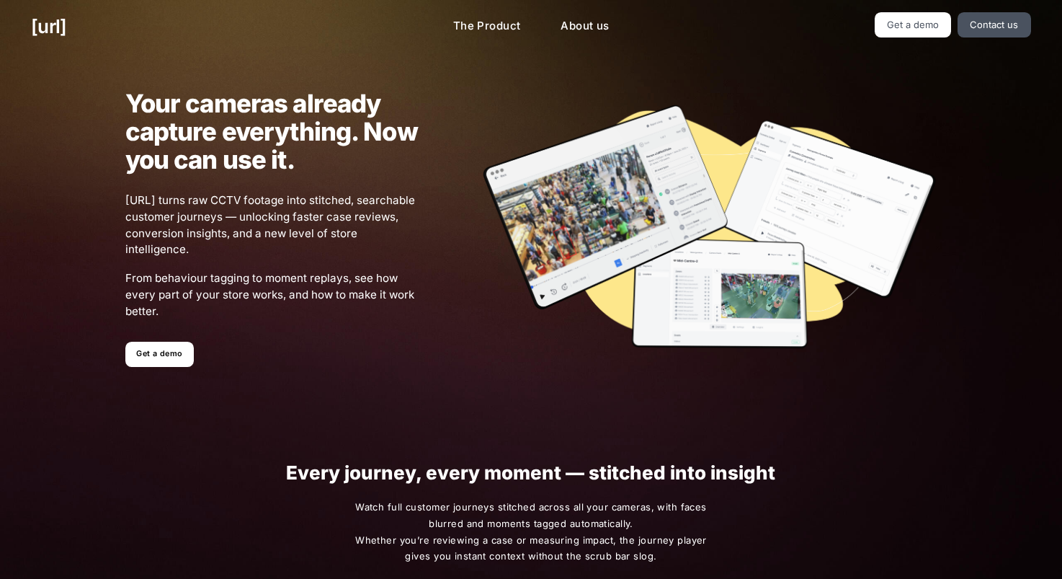
click at [295, 282] on span "From behaviour tagging to moment replays, see how every part of your store work…" at bounding box center [271, 294] width 293 height 49
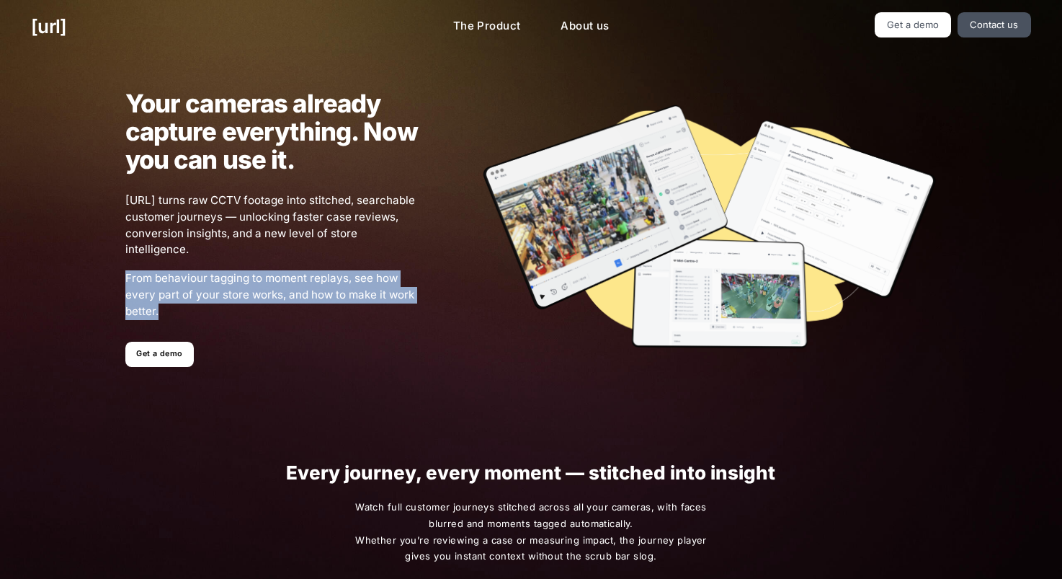
click at [295, 282] on span "From behaviour tagging to moment replays, see how every part of your store work…" at bounding box center [271, 294] width 293 height 49
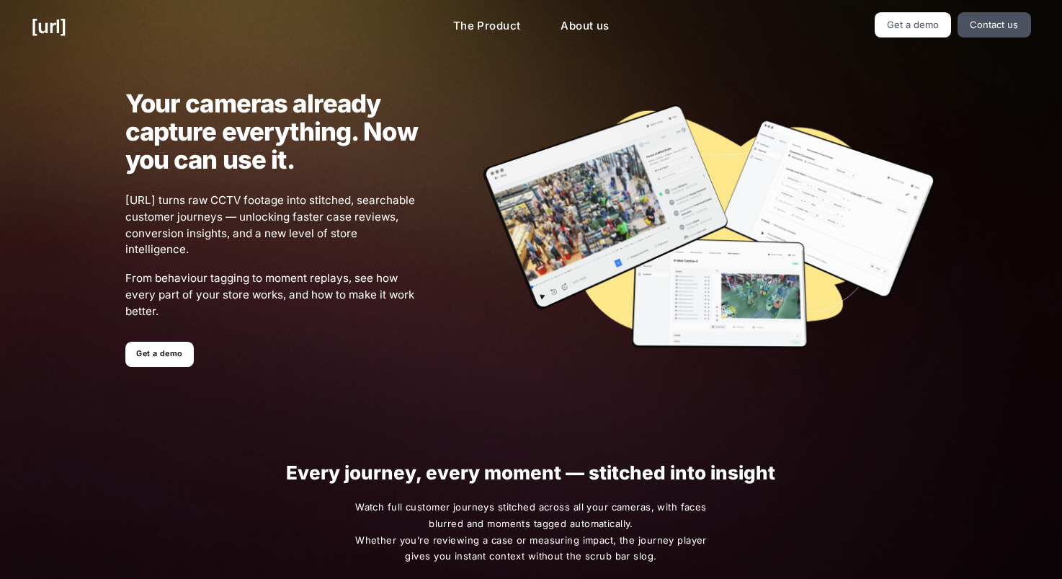
click at [308, 221] on span "[URL] turns raw CCTV footage into stitched, searchable customer journeys — unlo…" at bounding box center [271, 225] width 293 height 66
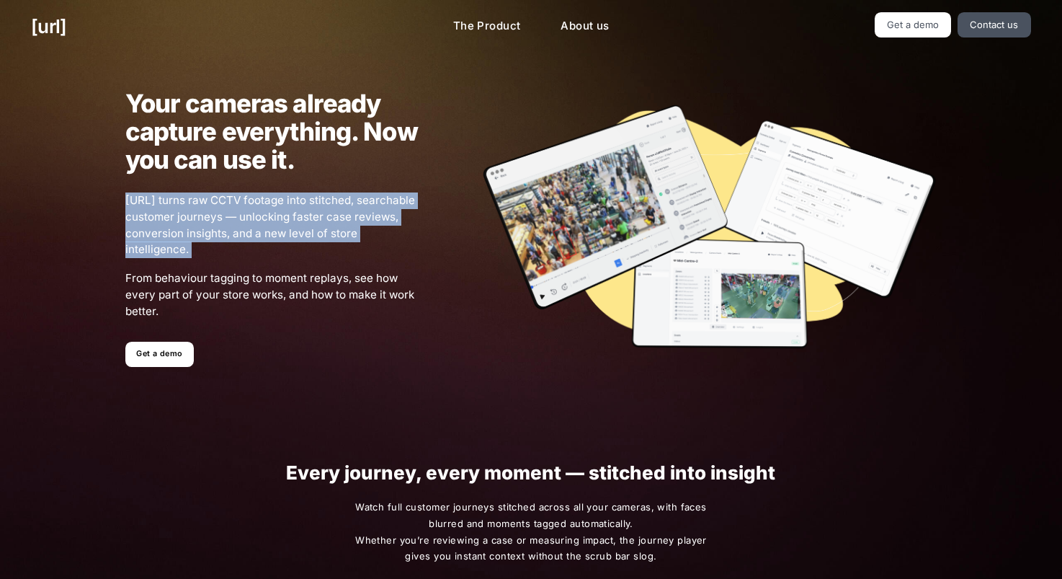
click at [308, 221] on span "[URL] turns raw CCTV footage into stitched, searchable customer journeys — unlo…" at bounding box center [271, 225] width 293 height 66
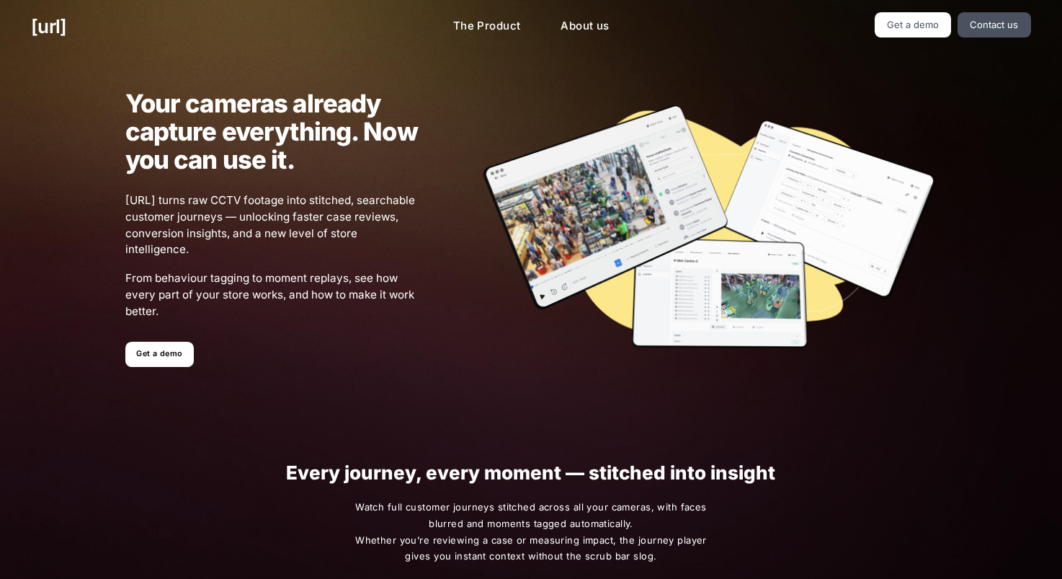
click at [306, 280] on span "From behaviour tagging to moment replays, see how every part of your store work…" at bounding box center [271, 294] width 293 height 49
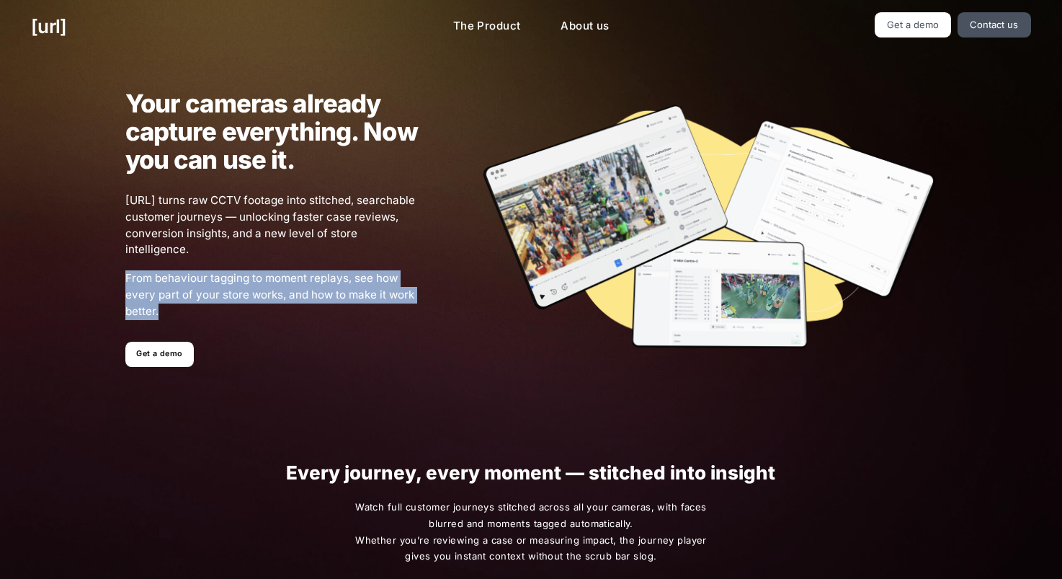
drag, startPoint x: 306, startPoint y: 280, endPoint x: 310, endPoint y: 248, distance: 32.6
click at [306, 280] on span "From behaviour tagging to moment replays, see how every part of your store work…" at bounding box center [271, 294] width 293 height 49
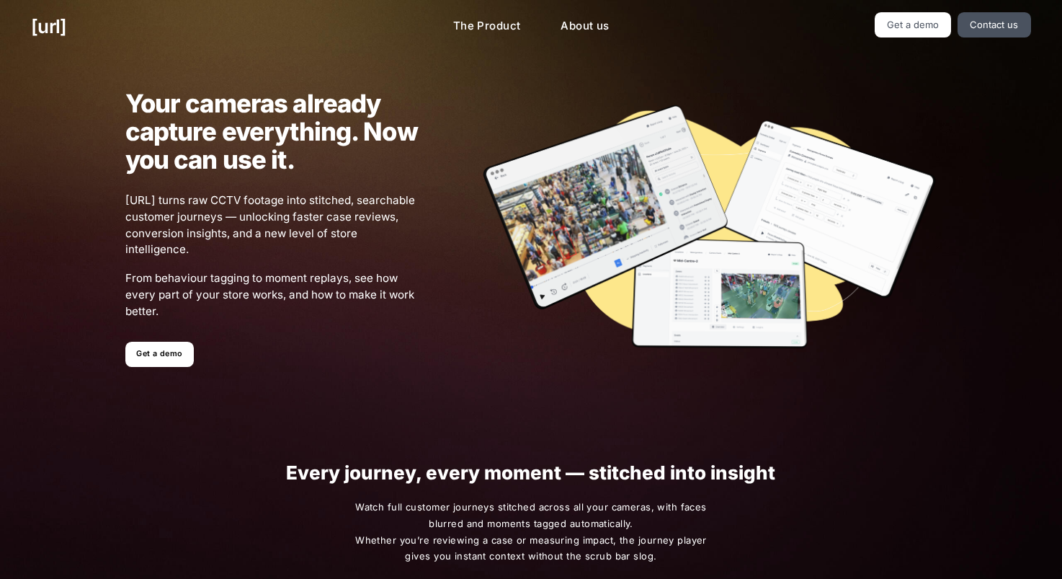
click at [321, 201] on span "[URL] turns raw CCTV footage into stitched, searchable customer journeys — unlo…" at bounding box center [271, 225] width 293 height 66
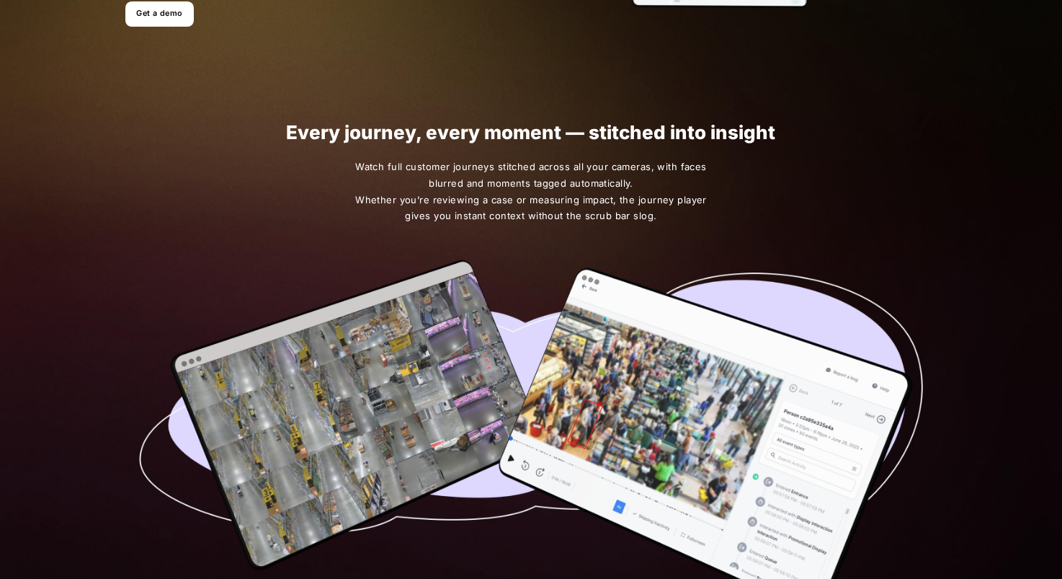
scroll to position [385, 0]
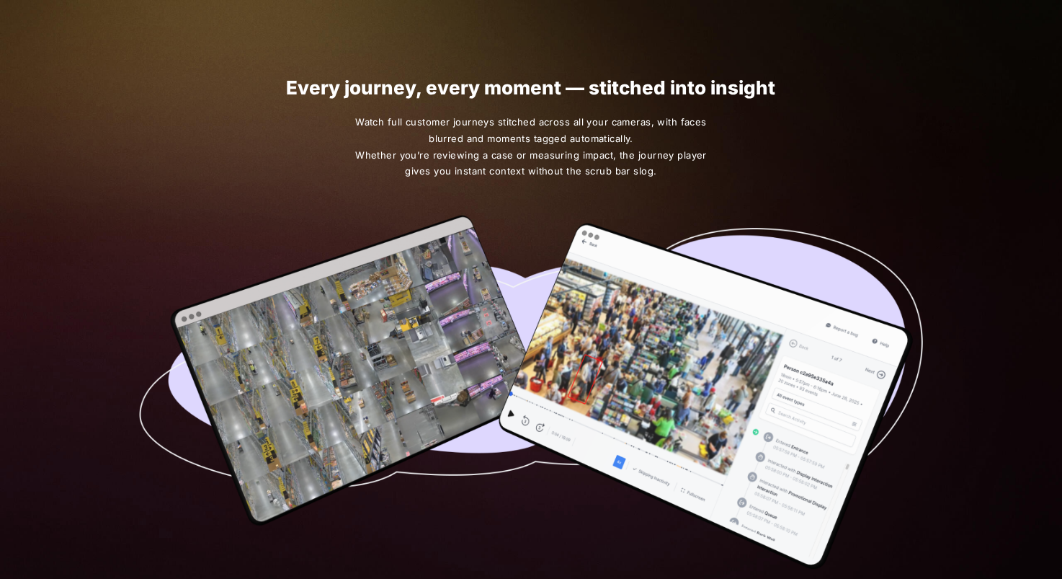
click at [515, 171] on span "Watch full customer journeys stitched across all your cameras, with faces blurr…" at bounding box center [531, 147] width 359 height 66
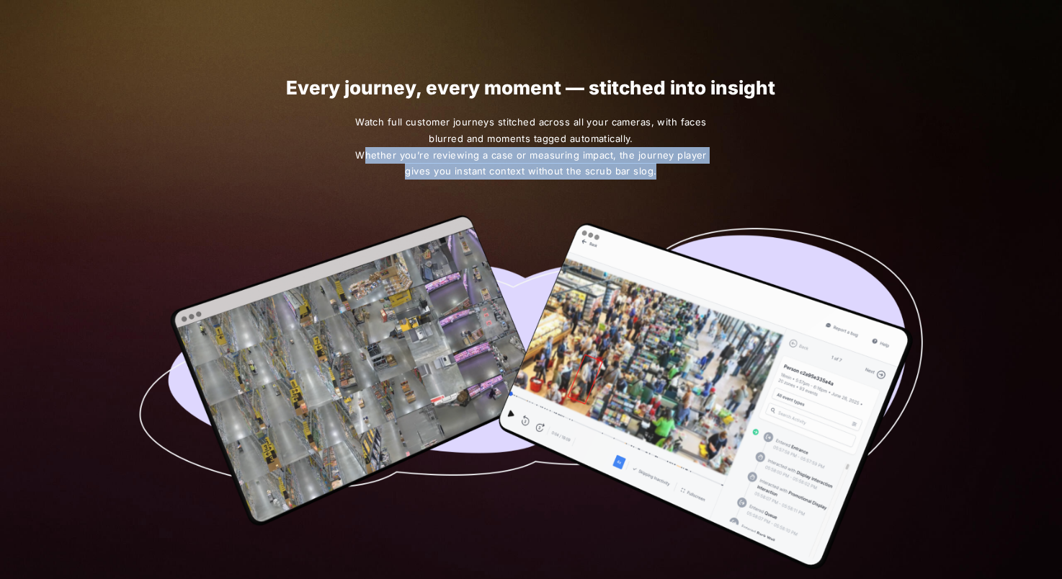
click at [515, 171] on span "Watch full customer journeys stitched across all your cameras, with faces blurr…" at bounding box center [531, 147] width 359 height 66
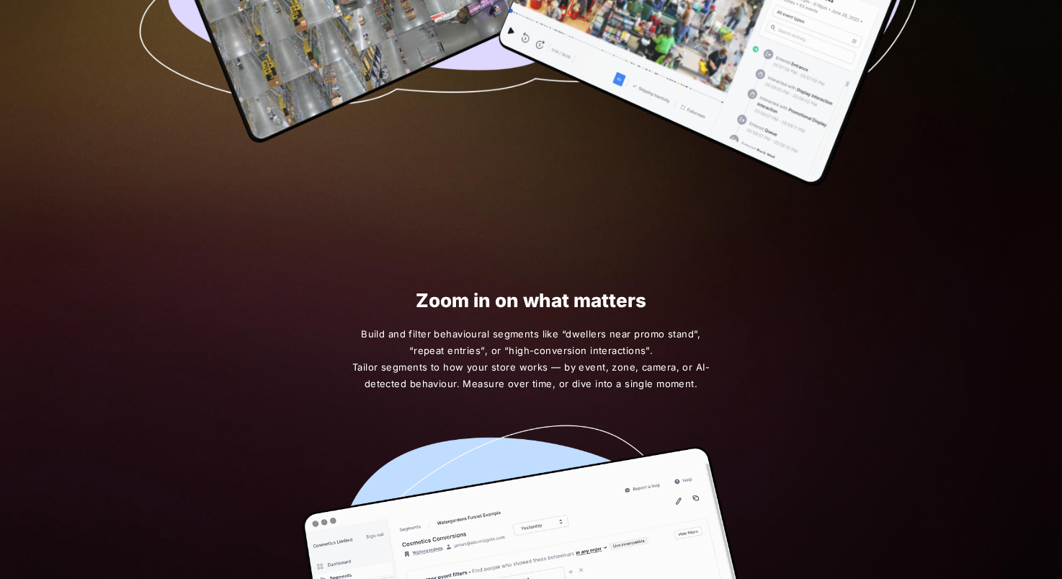
scroll to position [785, 0]
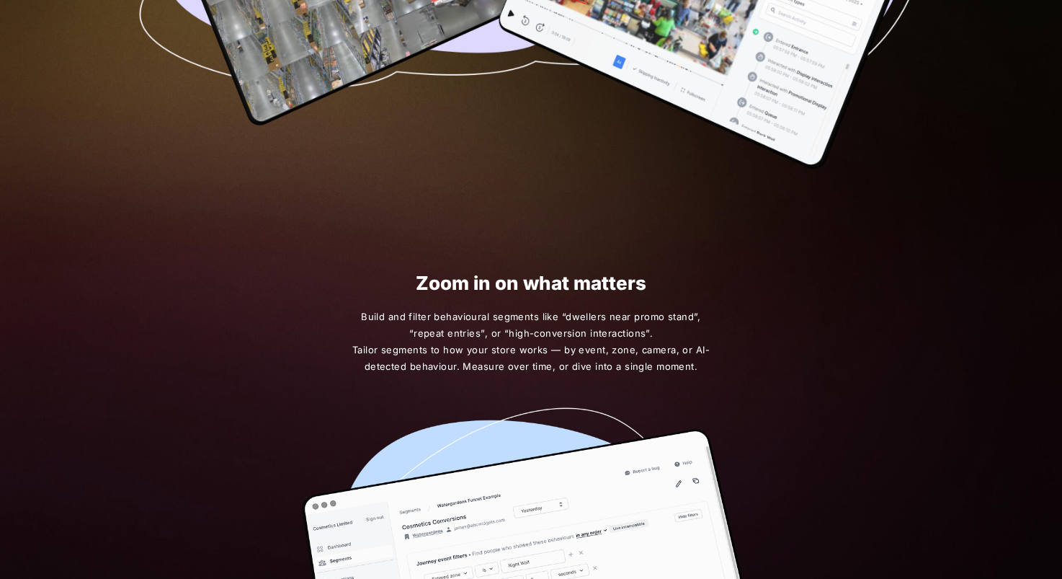
click at [506, 329] on span "Build and filter behavioural segments like “dwellers near promo stand”, “repeat…" at bounding box center [531, 341] width 359 height 66
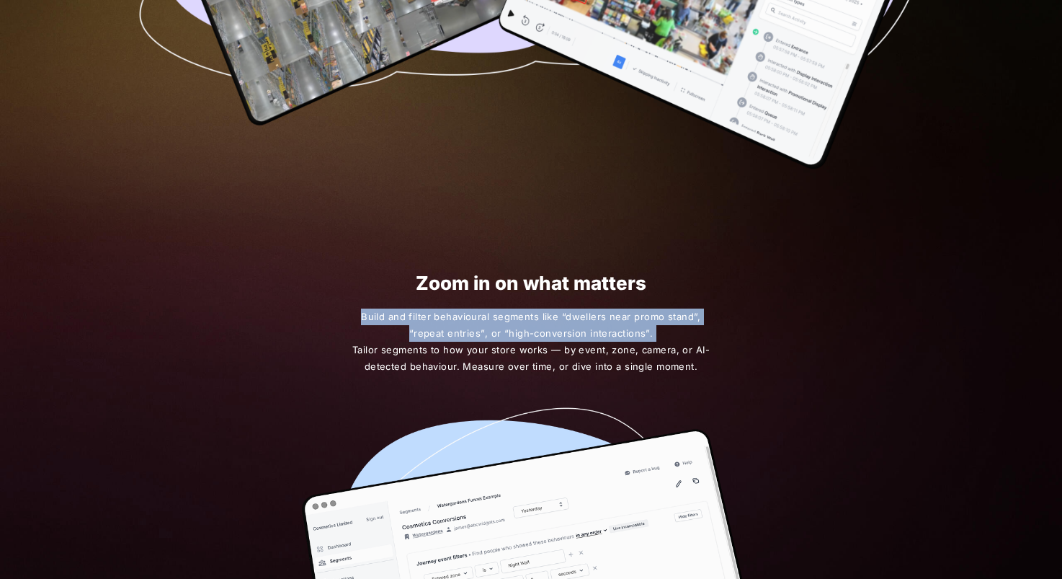
click at [506, 329] on span "Build and filter behavioural segments like “dwellers near promo stand”, “repeat…" at bounding box center [531, 341] width 359 height 66
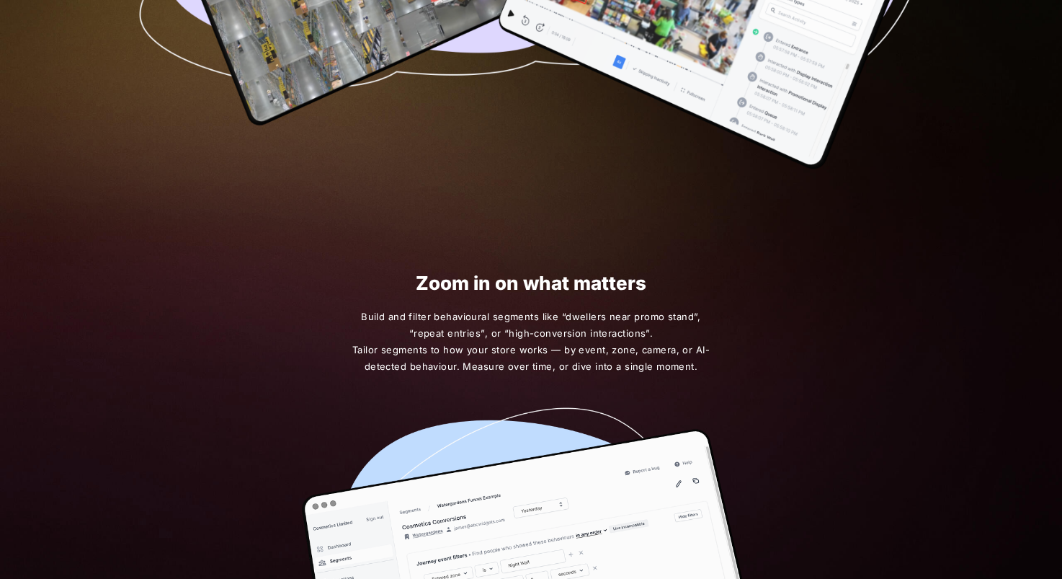
click at [520, 285] on h1 "Zoom in on what matters" at bounding box center [531, 282] width 525 height 21
click at [504, 335] on span "Build and filter behavioural segments like “dwellers near promo stand”, “repeat…" at bounding box center [531, 341] width 359 height 66
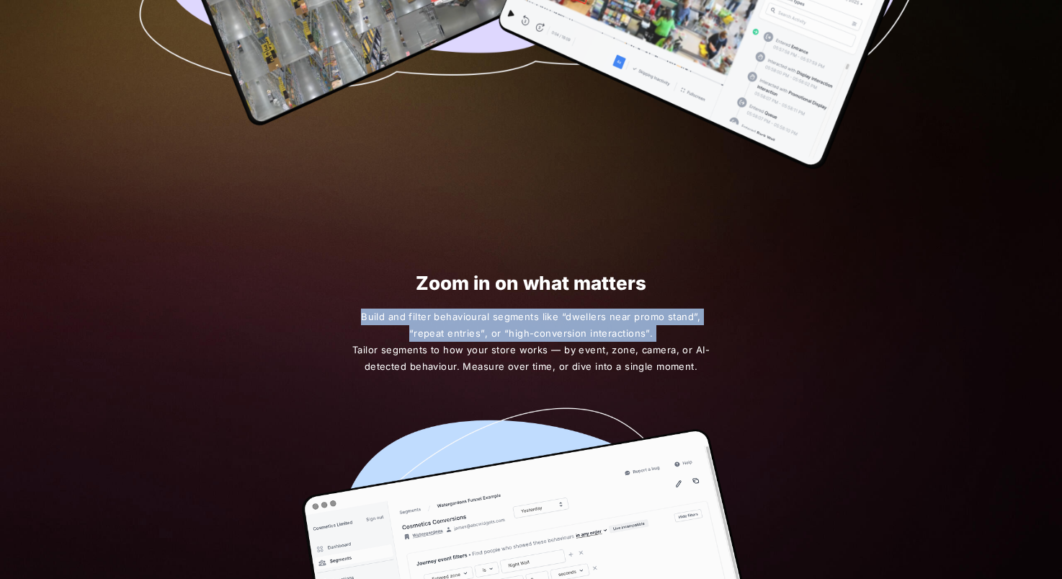
click at [504, 335] on span "Build and filter behavioural segments like “dwellers near promo stand”, “repeat…" at bounding box center [531, 341] width 359 height 66
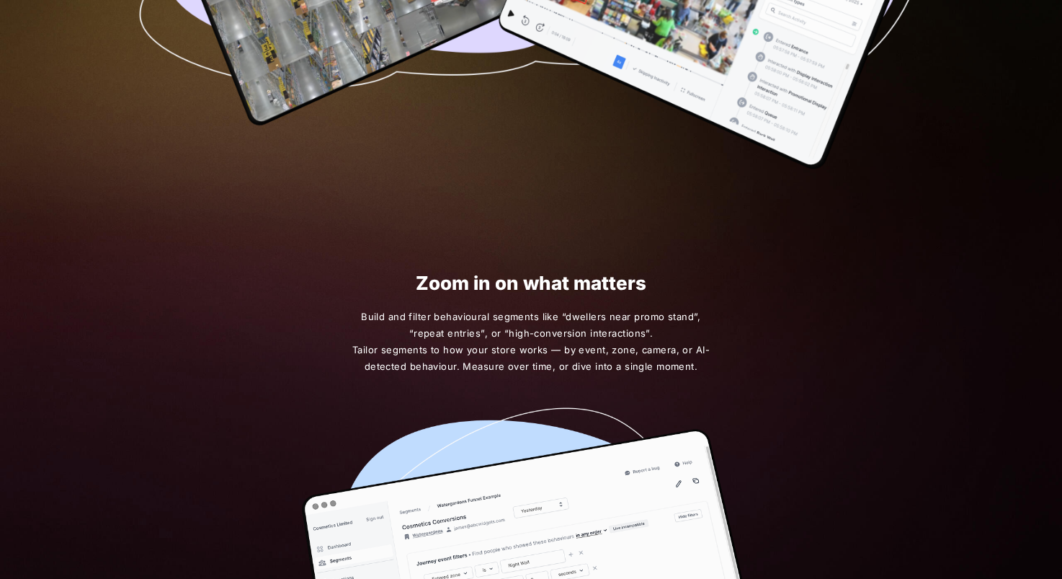
click at [518, 366] on span "Build and filter behavioural segments like “dwellers near promo stand”, “repeat…" at bounding box center [531, 341] width 359 height 66
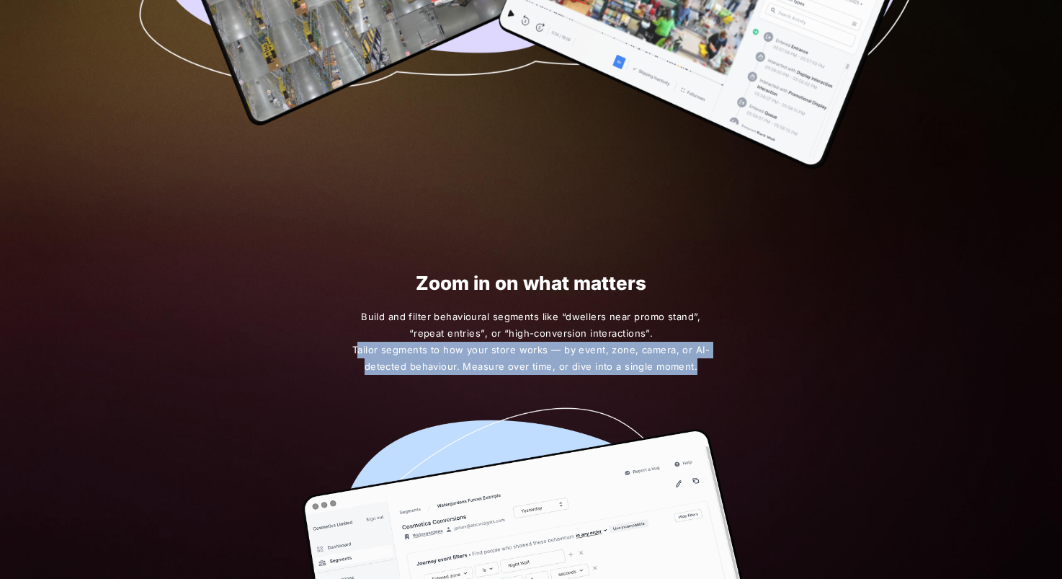
click at [518, 366] on span "Build and filter behavioural segments like “dwellers near promo stand”, “repeat…" at bounding box center [531, 341] width 359 height 66
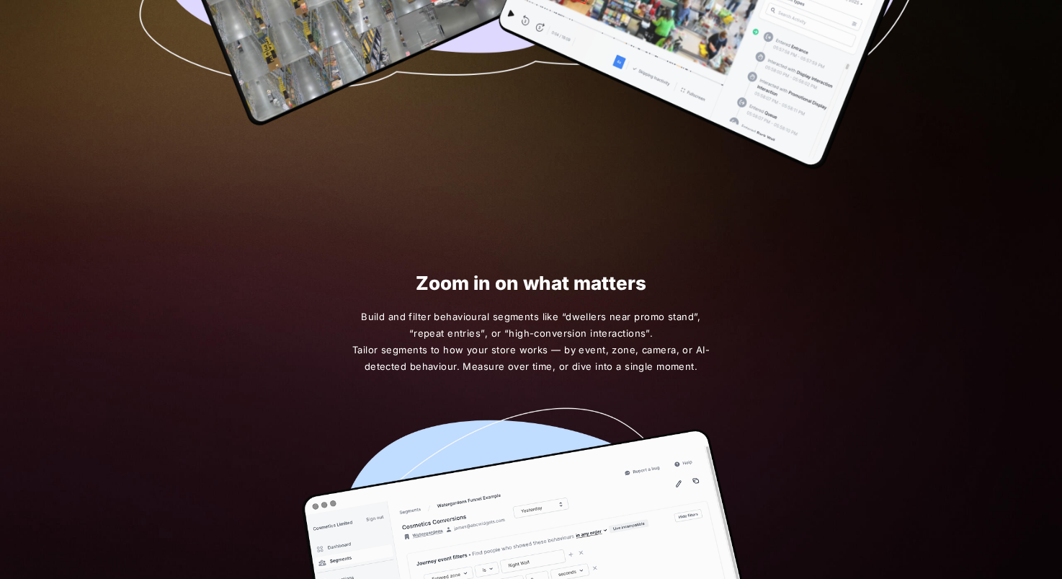
click at [525, 331] on span "Build and filter behavioural segments like “dwellers near promo stand”, “repeat…" at bounding box center [531, 341] width 359 height 66
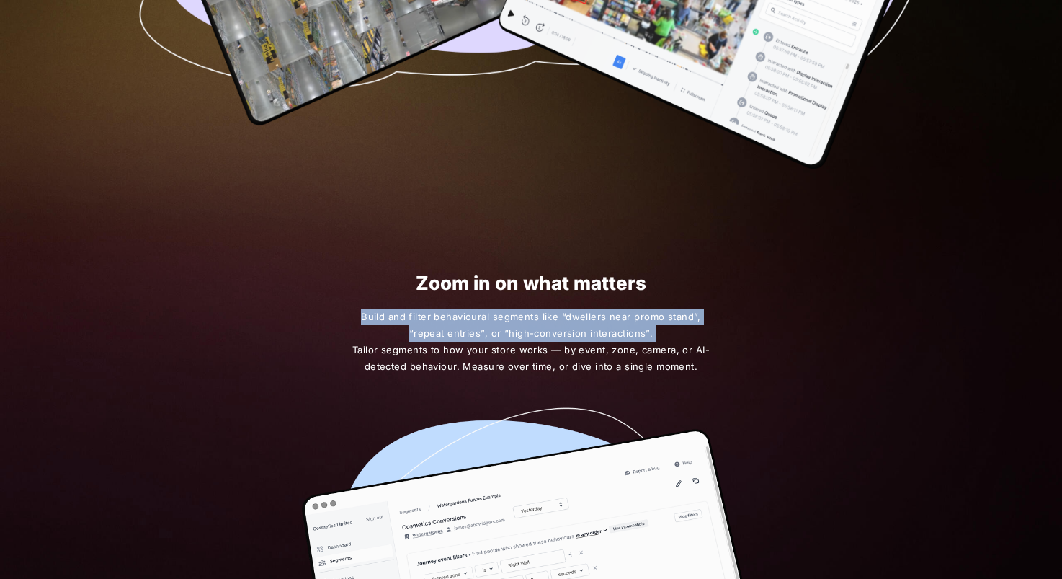
click at [526, 326] on span "Build and filter behavioural segments like “dwellers near promo stand”, “repeat…" at bounding box center [531, 341] width 359 height 66
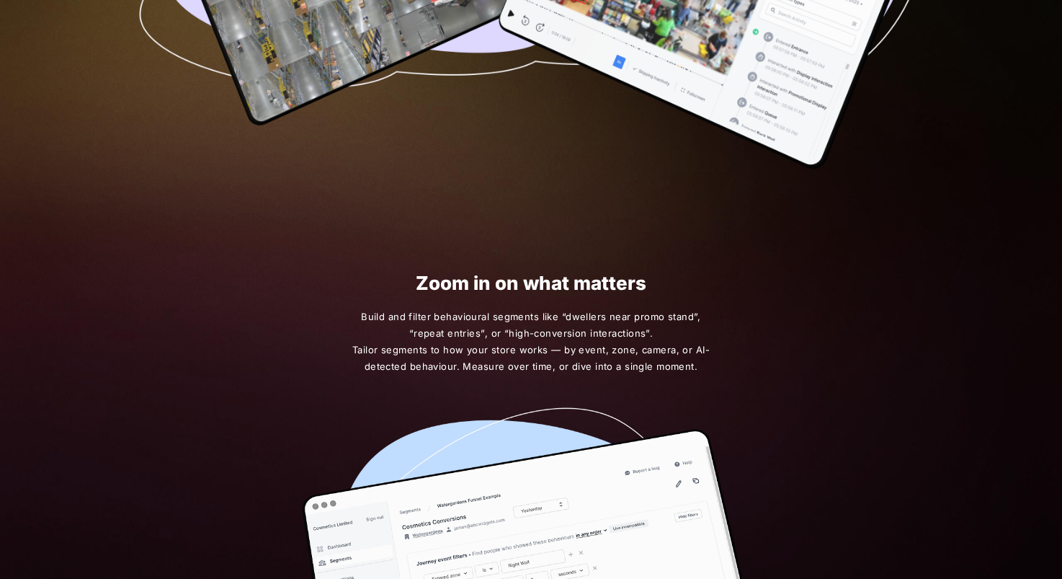
click at [539, 250] on div "Zoom in on what matters Build and filter behavioural segments like “dwellers ne…" at bounding box center [531, 523] width 587 height 591
click at [521, 287] on h1 "Zoom in on what matters" at bounding box center [531, 282] width 525 height 21
click at [515, 323] on span "Build and filter behavioural segments like “dwellers near promo stand”, “repeat…" at bounding box center [531, 341] width 359 height 66
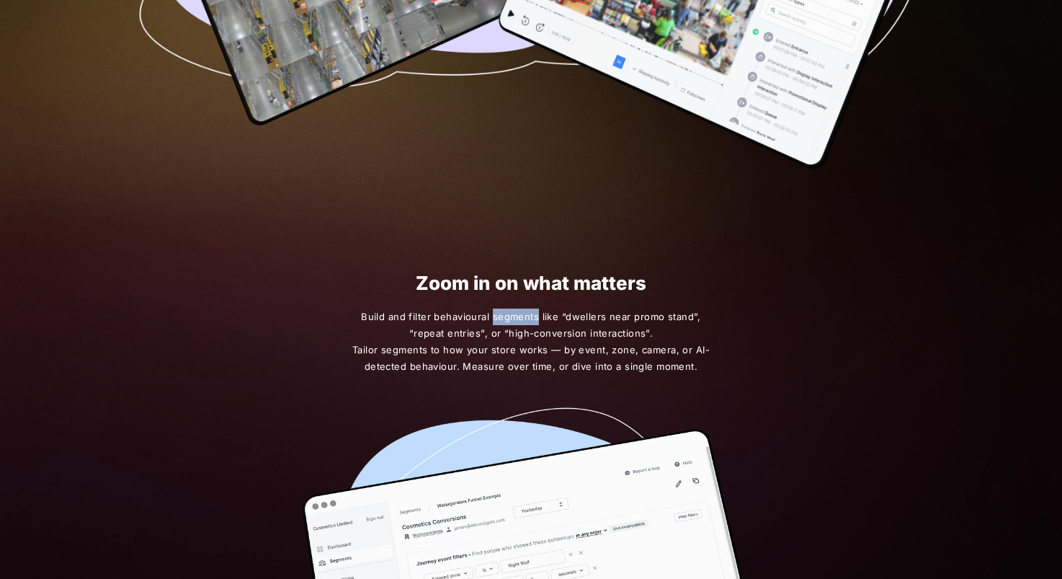
click at [515, 323] on span "Build and filter behavioural segments like “dwellers near promo stand”, “repeat…" at bounding box center [531, 341] width 359 height 66
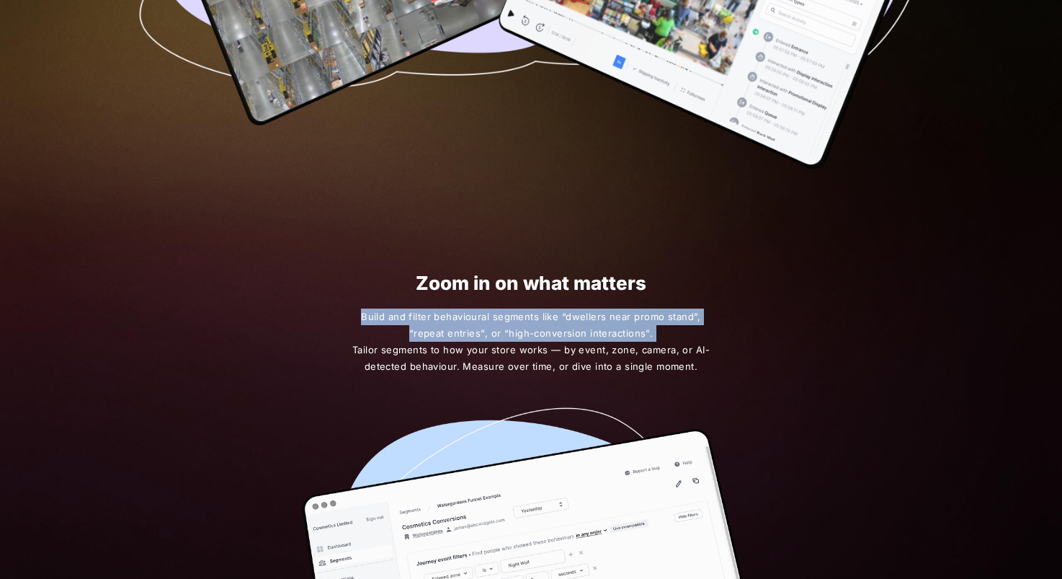
click at [515, 322] on span "Build and filter behavioural segments like “dwellers near promo stand”, “repeat…" at bounding box center [531, 341] width 359 height 66
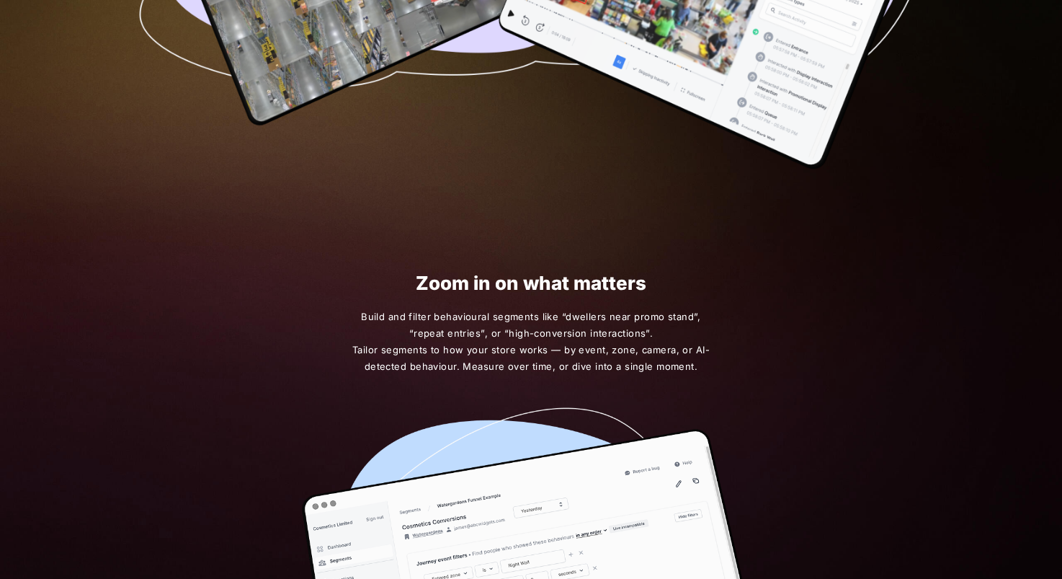
click at [515, 359] on span "Build and filter behavioural segments like “dwellers near promo stand”, “repeat…" at bounding box center [531, 341] width 359 height 66
click at [515, 358] on span "Build and filter behavioural segments like “dwellers near promo stand”, “repeat…" at bounding box center [531, 341] width 359 height 66
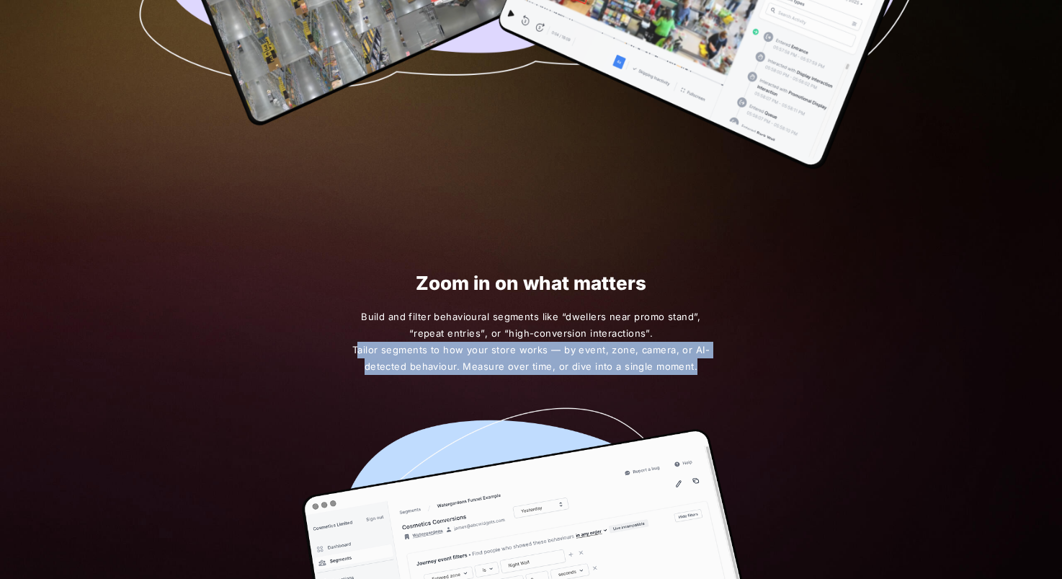
click at [515, 357] on span "Build and filter behavioural segments like “dwellers near promo stand”, “repeat…" at bounding box center [531, 341] width 359 height 66
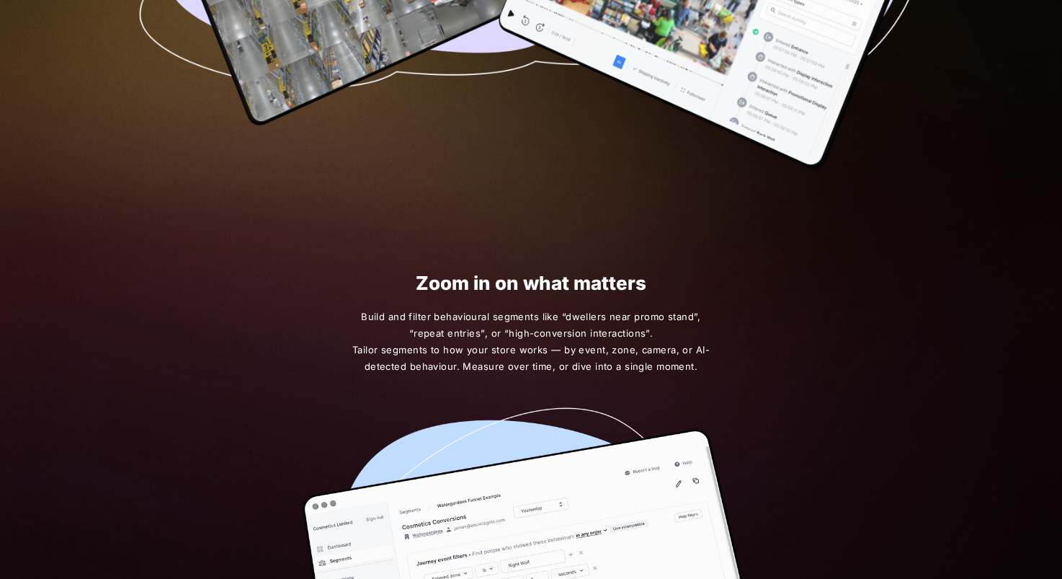
click at [527, 322] on span "Build and filter behavioural segments like “dwellers near promo stand”, “repeat…" at bounding box center [531, 341] width 359 height 66
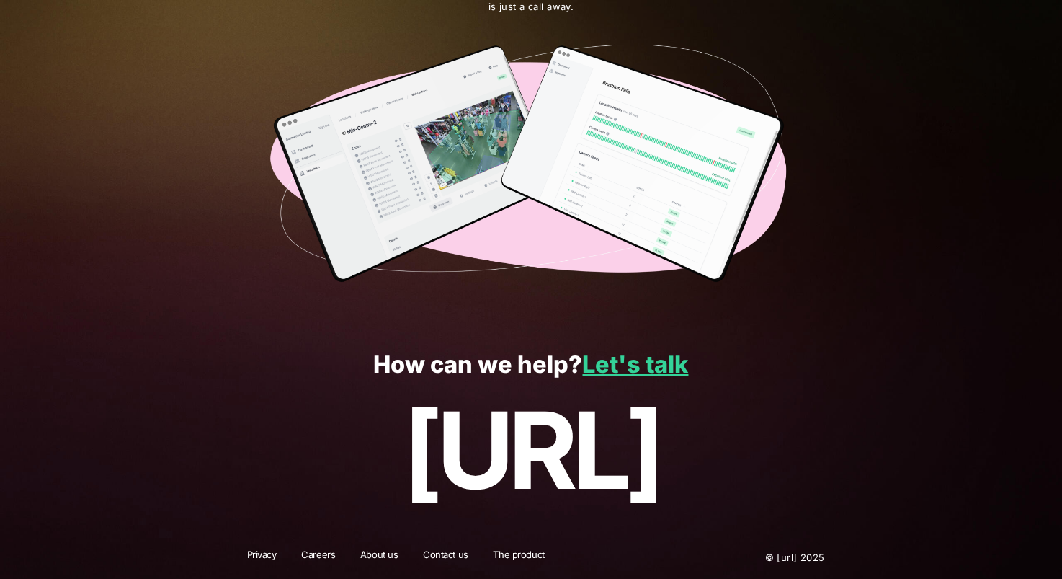
scroll to position [2471, 0]
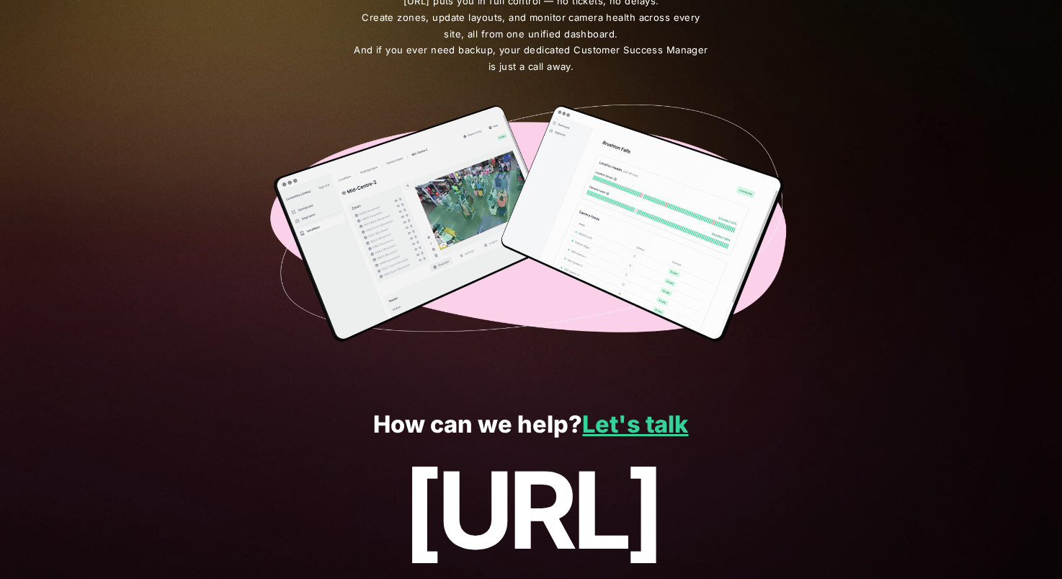
click at [533, 427] on p "How can we help? Let's talk" at bounding box center [531, 424] width 1000 height 27
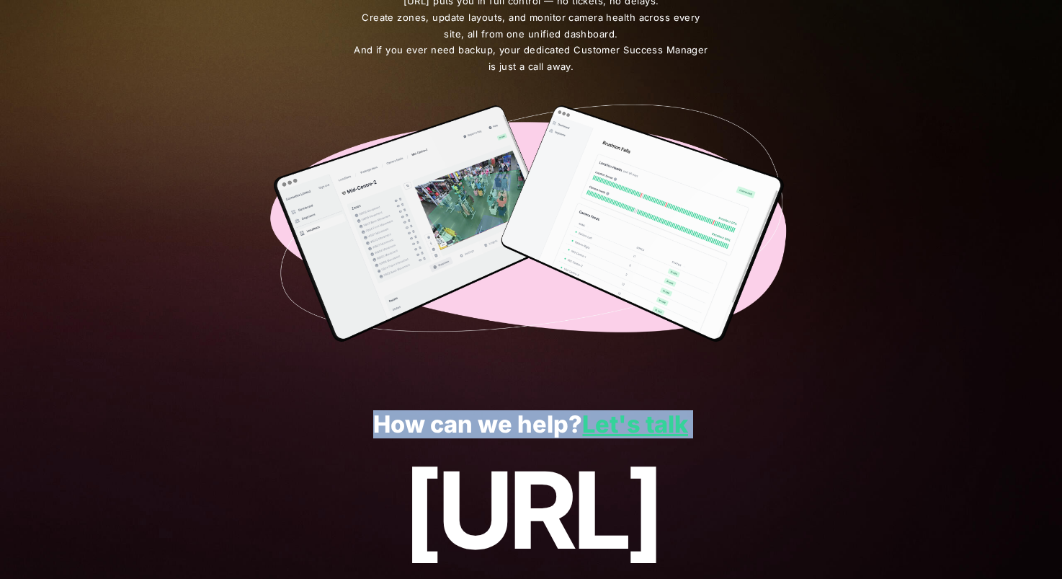
click at [533, 427] on p "How can we help? Let's talk" at bounding box center [531, 424] width 1000 height 27
click at [481, 425] on p "How can we help? Let's talk" at bounding box center [531, 424] width 1000 height 27
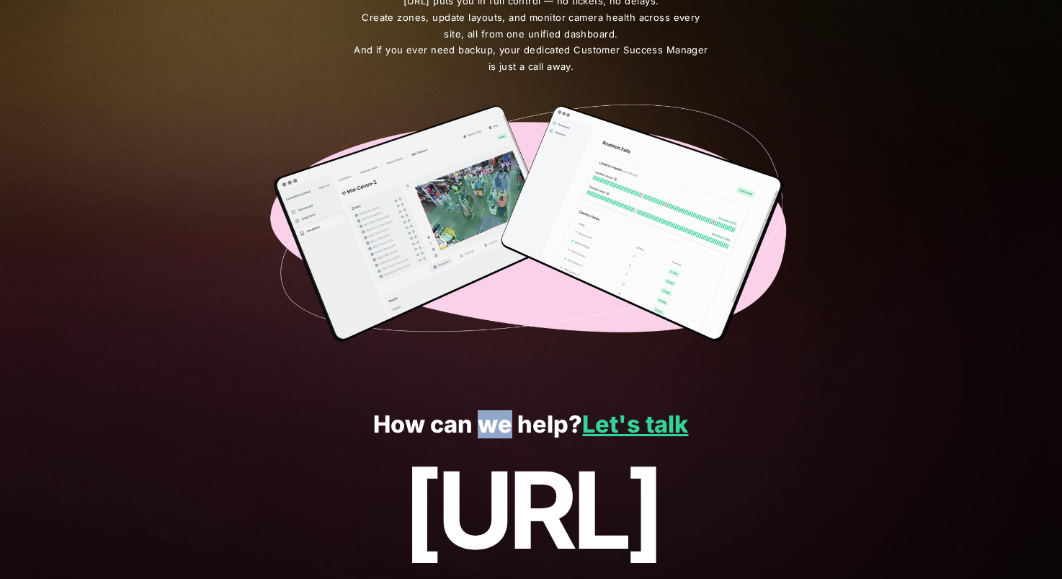
click at [481, 425] on p "How can we help? Let's talk" at bounding box center [531, 424] width 1000 height 27
click at [491, 520] on p "[URL]" at bounding box center [531, 510] width 1000 height 120
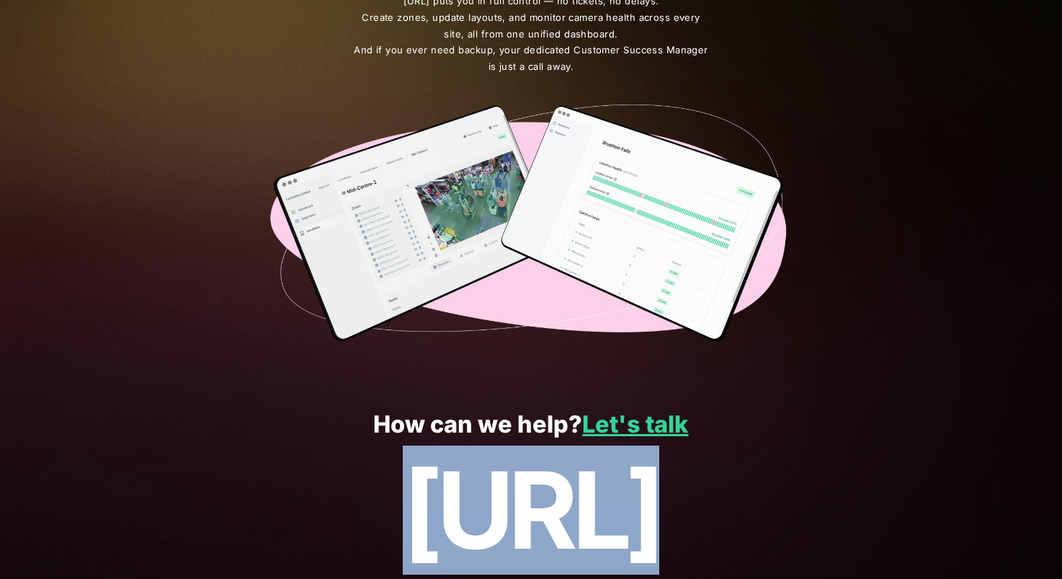
click at [491, 520] on p "[URL]" at bounding box center [531, 510] width 1000 height 120
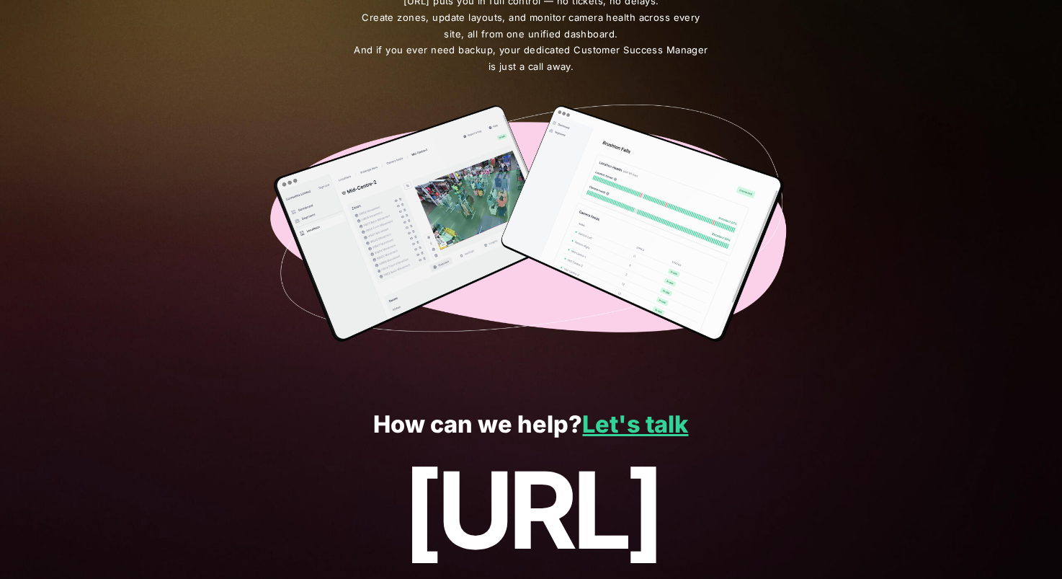
click at [499, 429] on p "How can we help? Let's talk" at bounding box center [531, 424] width 1000 height 27
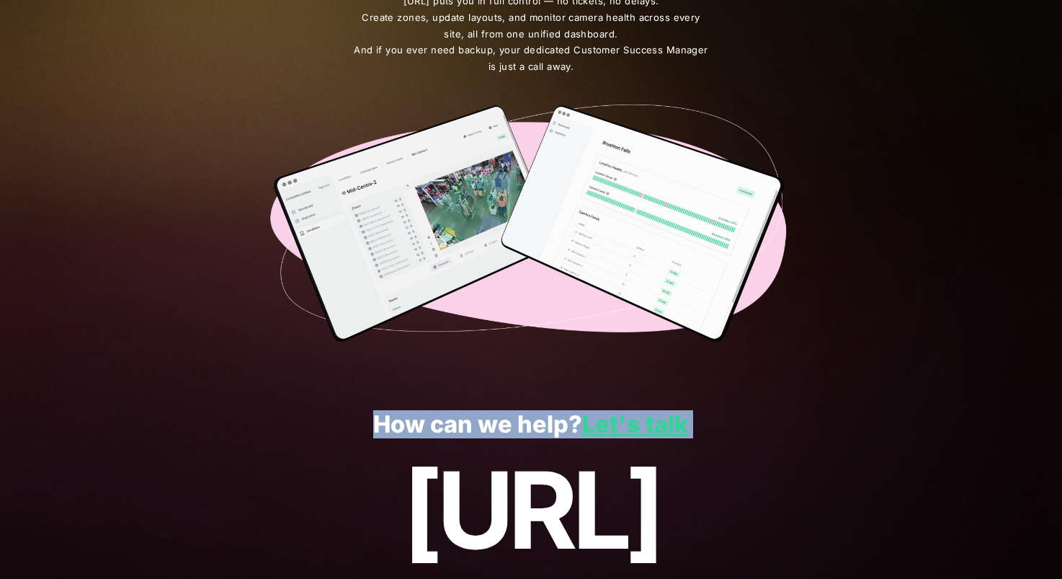
click at [499, 429] on p "How can we help? Let's talk" at bounding box center [531, 424] width 1000 height 27
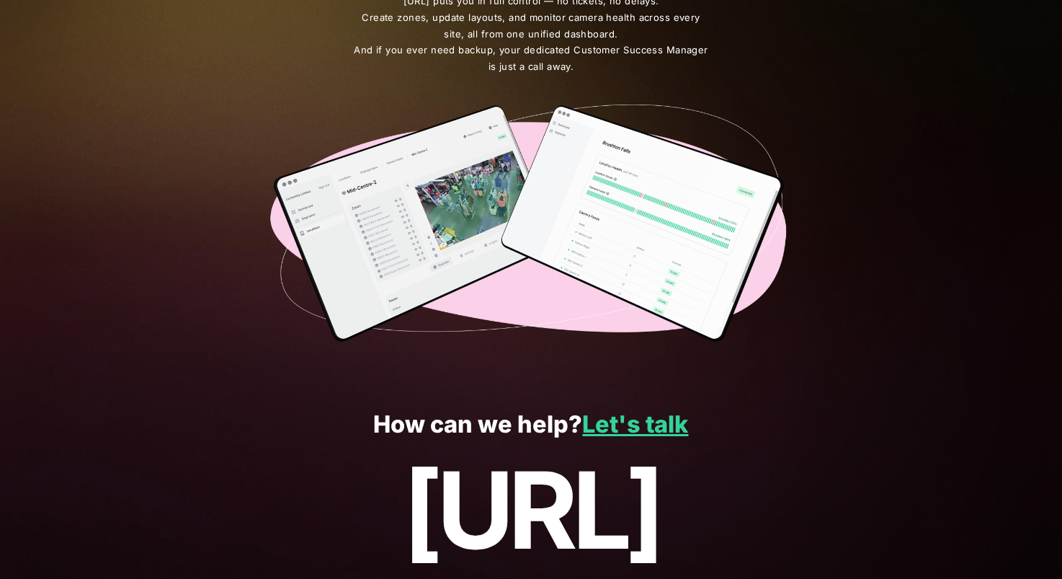
click at [537, 501] on p "[URL]" at bounding box center [531, 510] width 1000 height 120
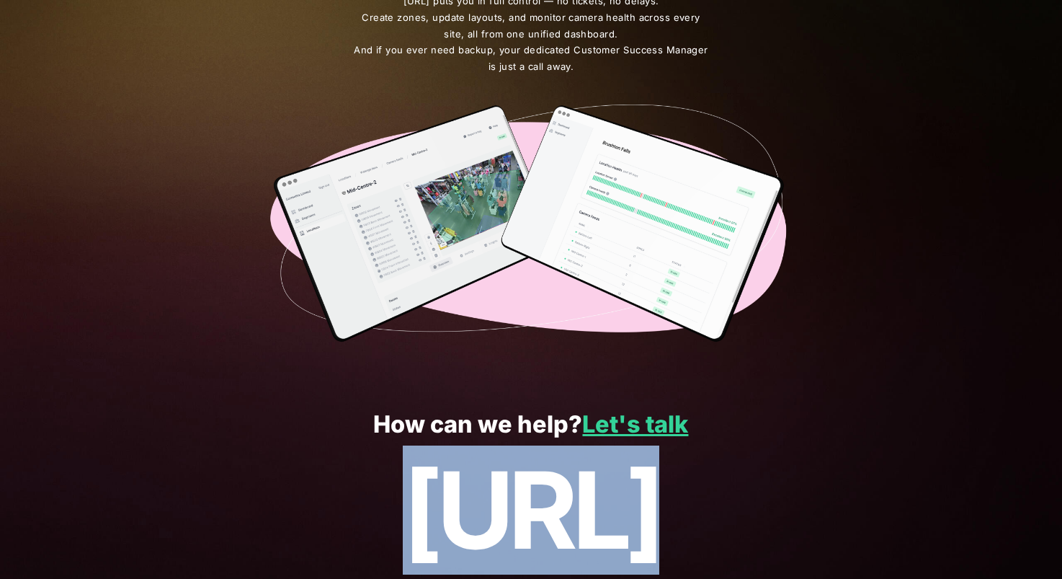
click at [536, 500] on p "[URL]" at bounding box center [531, 510] width 1000 height 120
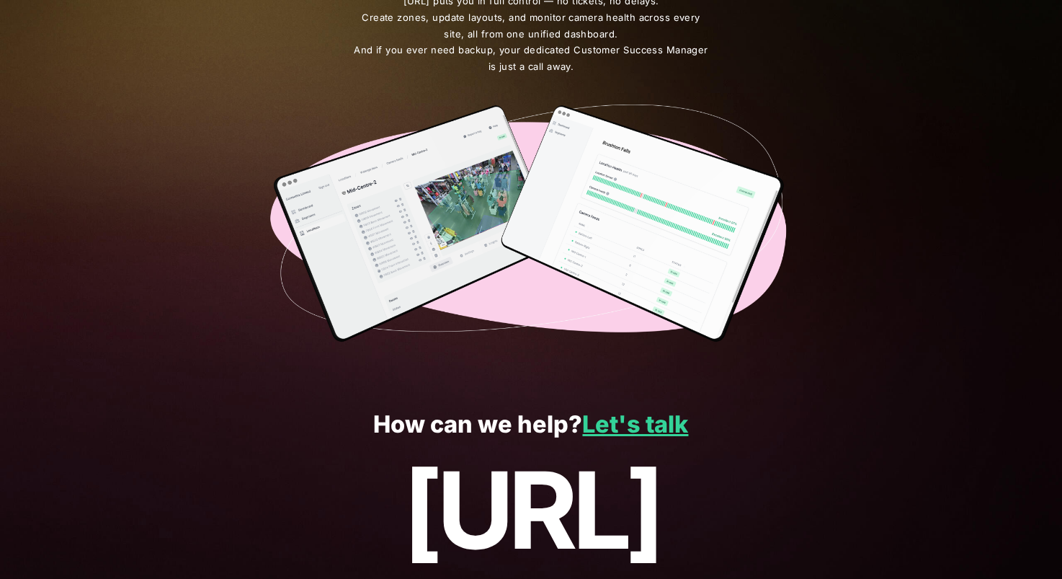
click at [508, 421] on p "How can we help? Let's talk" at bounding box center [531, 424] width 1000 height 27
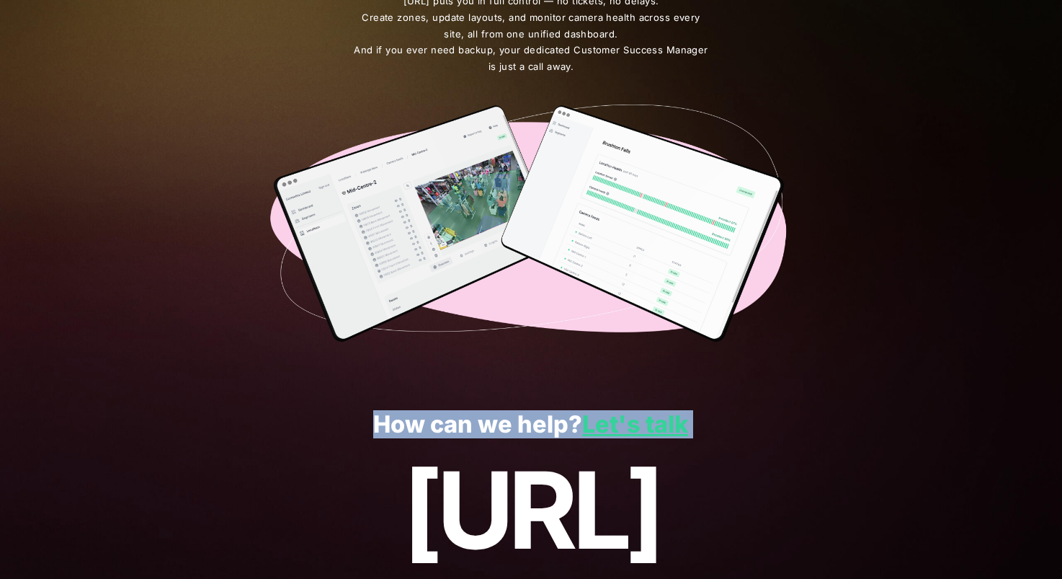
drag, startPoint x: 508, startPoint y: 421, endPoint x: 494, endPoint y: 424, distance: 14.9
click at [508, 422] on p "How can we help? Let's talk" at bounding box center [531, 424] width 1000 height 27
click at [468, 427] on p "How can we help? Let's talk" at bounding box center [531, 424] width 1000 height 27
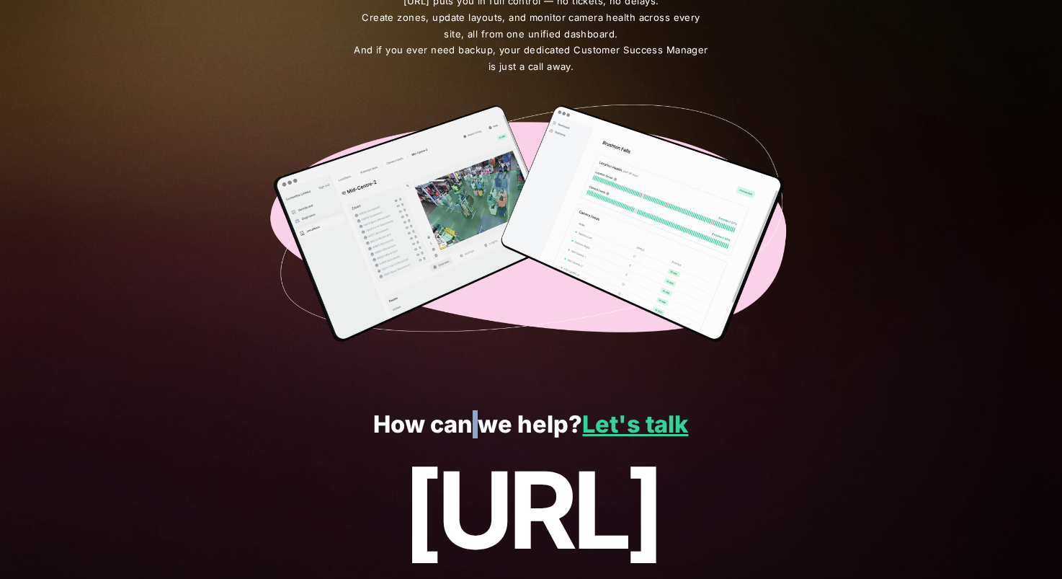
click at [468, 427] on p "How can we help? Let's talk" at bounding box center [531, 424] width 1000 height 27
click at [442, 430] on p "How can we help? Let's talk" at bounding box center [531, 424] width 1000 height 27
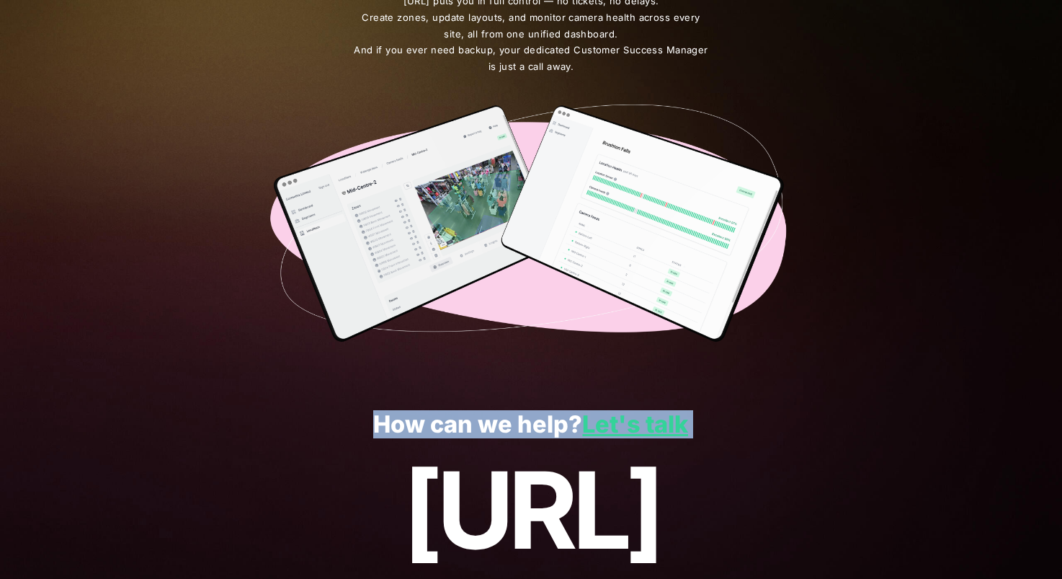
click at [442, 430] on p "How can we help? Let's talk" at bounding box center [531, 424] width 1000 height 27
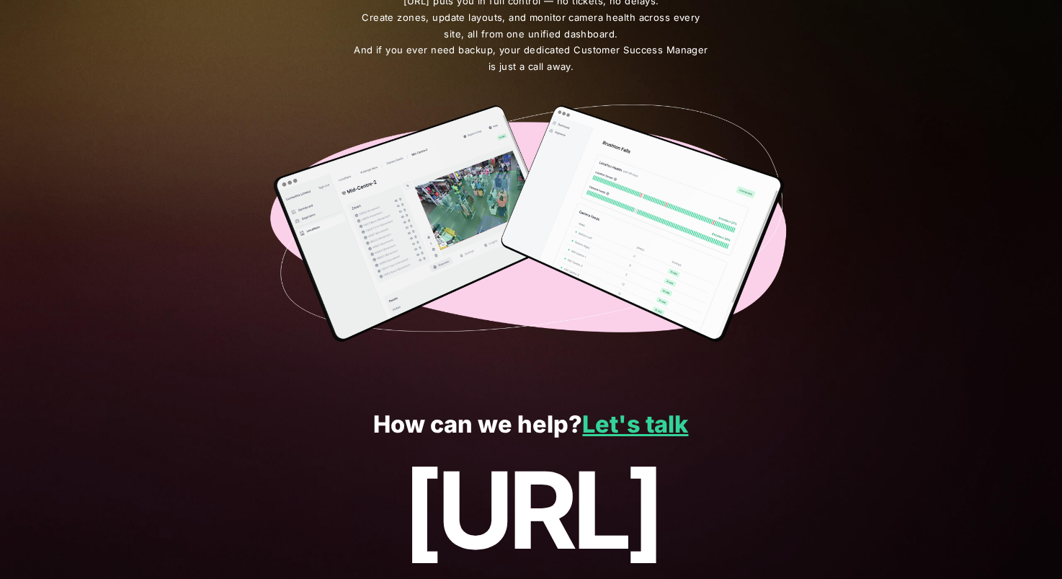
click at [385, 423] on p "How can we help? Let's talk" at bounding box center [531, 424] width 1000 height 27
click at [510, 426] on p "How can we help? Let's talk" at bounding box center [531, 424] width 1000 height 27
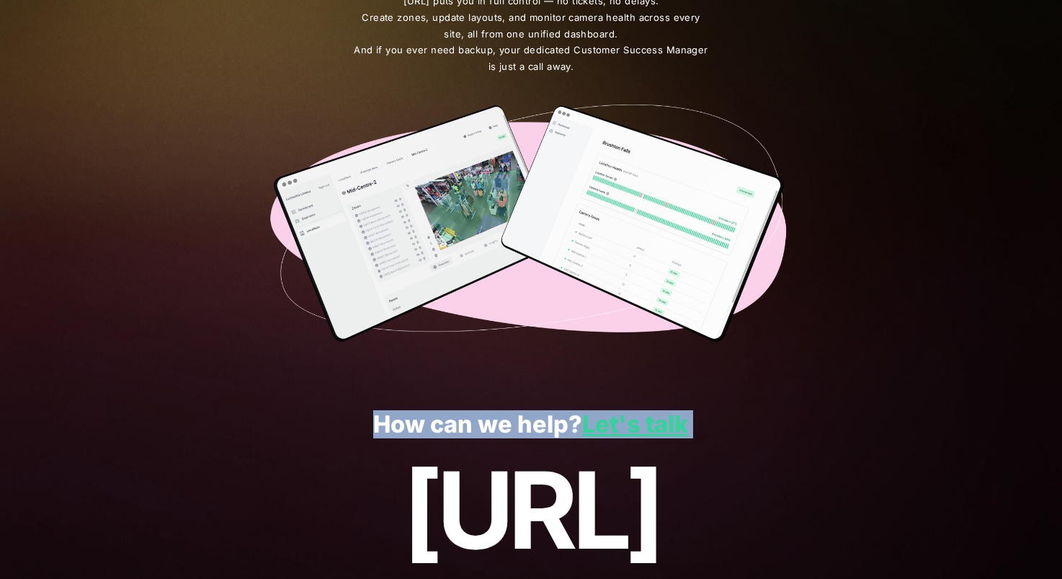
click at [510, 426] on p "How can we help? Let's talk" at bounding box center [531, 424] width 1000 height 27
click at [528, 427] on p "How can we help? Let's talk" at bounding box center [531, 424] width 1000 height 27
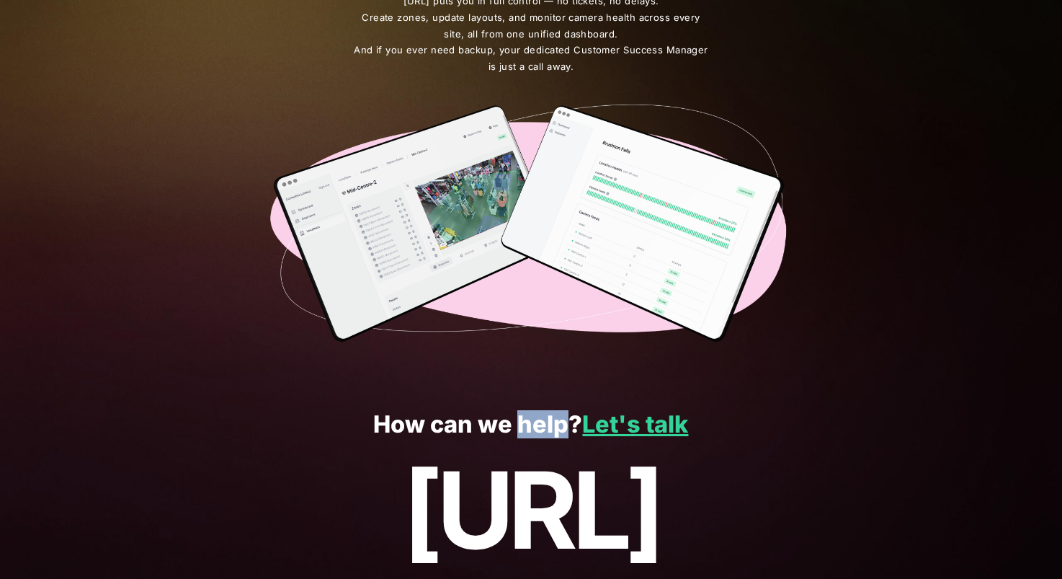
click at [528, 427] on p "How can we help? Let's talk" at bounding box center [531, 424] width 1000 height 27
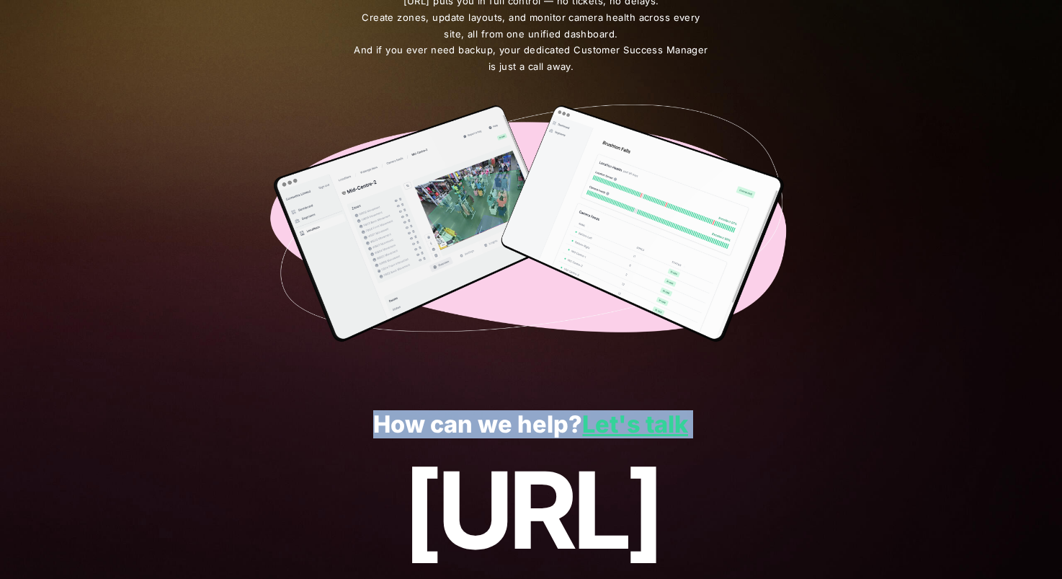
drag, startPoint x: 528, startPoint y: 427, endPoint x: 509, endPoint y: 429, distance: 19.6
click at [527, 427] on p "How can we help? Let's talk" at bounding box center [531, 424] width 1000 height 27
click at [448, 432] on p "How can we help? Let's talk" at bounding box center [531, 424] width 1000 height 27
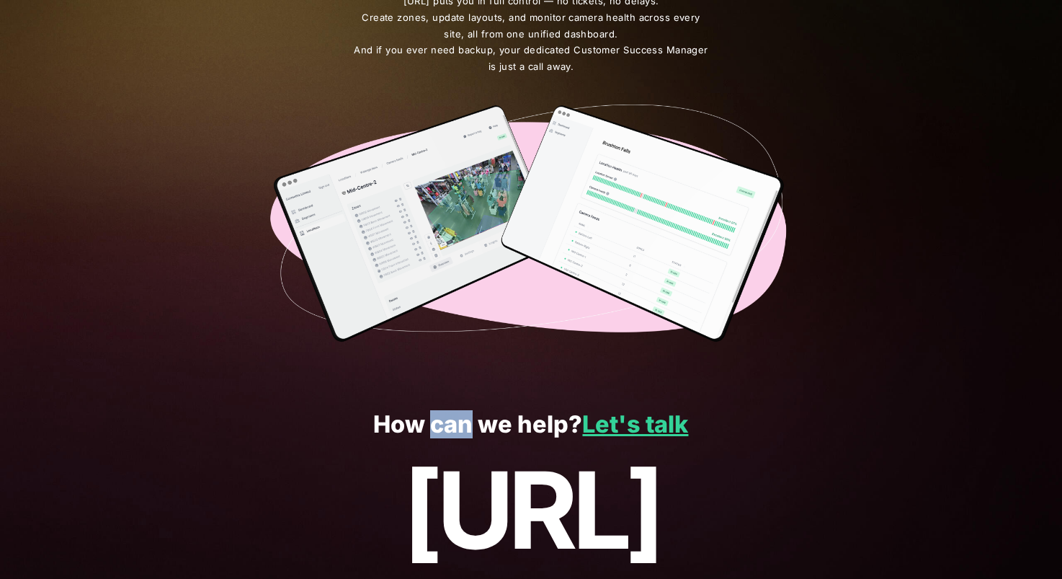
click at [448, 432] on p "How can we help? Let's talk" at bounding box center [531, 424] width 1000 height 27
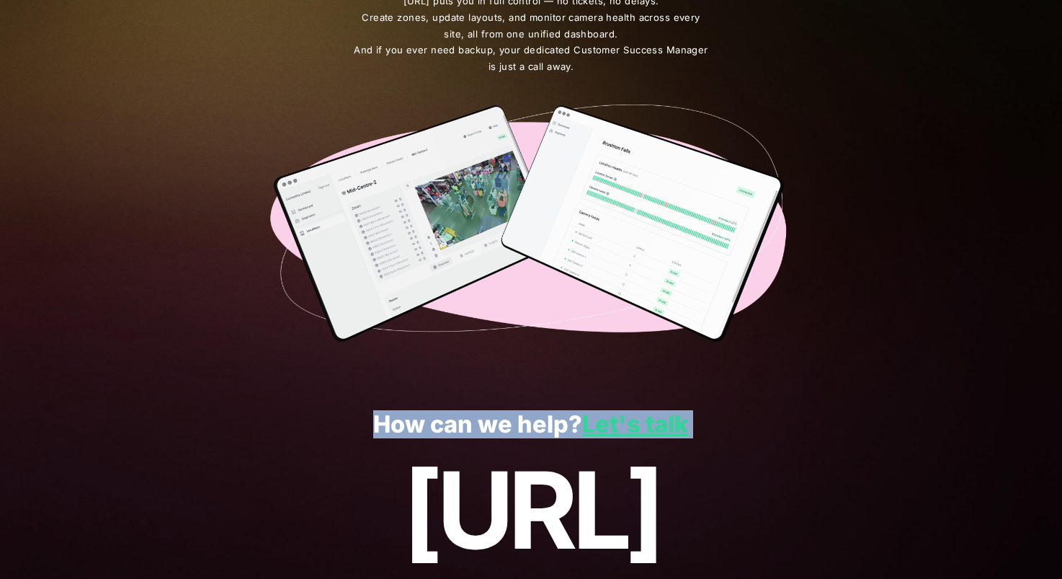
click at [448, 432] on p "How can we help? Let's talk" at bounding box center [531, 424] width 1000 height 27
click at [383, 430] on p "How can we help? Let's talk" at bounding box center [531, 424] width 1000 height 27
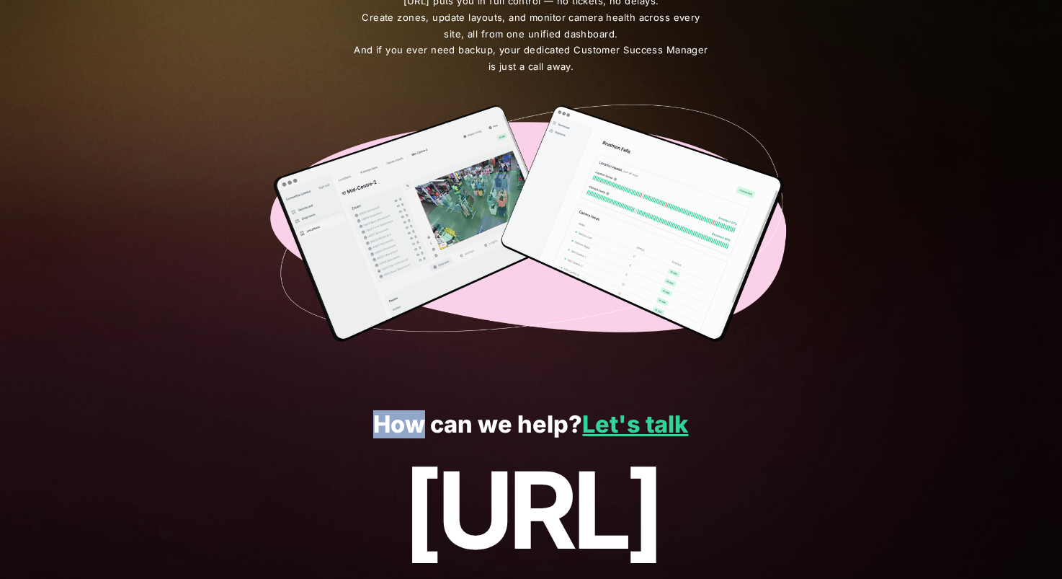
click at [383, 430] on p "How can we help? Let's talk" at bounding box center [531, 424] width 1000 height 27
click at [465, 422] on p "How can we help? Let's talk" at bounding box center [531, 424] width 1000 height 27
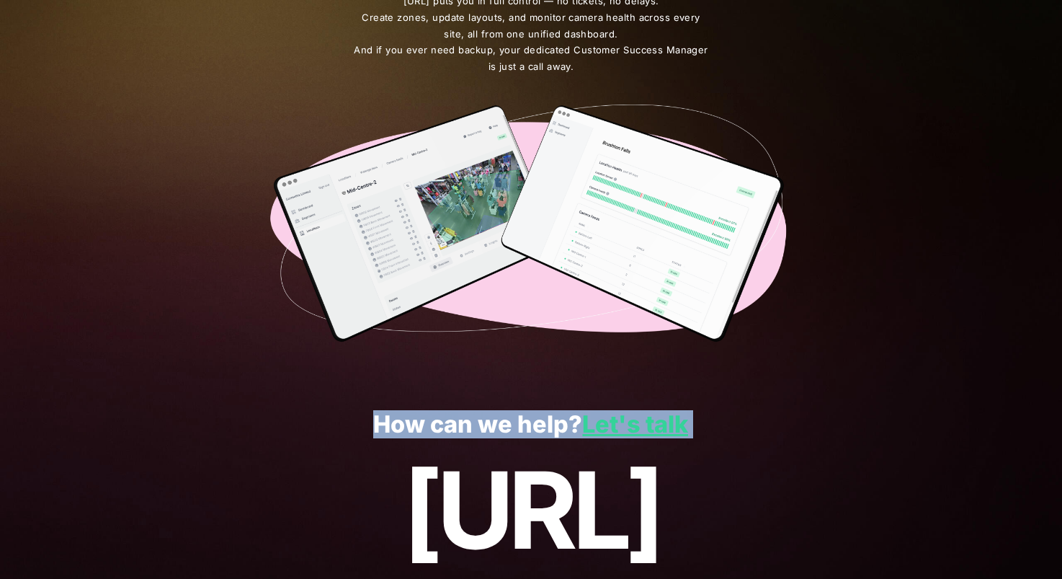
click at [465, 422] on p "How can we help? Let's talk" at bounding box center [531, 424] width 1000 height 27
click at [530, 425] on p "How can we help? Let's talk" at bounding box center [531, 424] width 1000 height 27
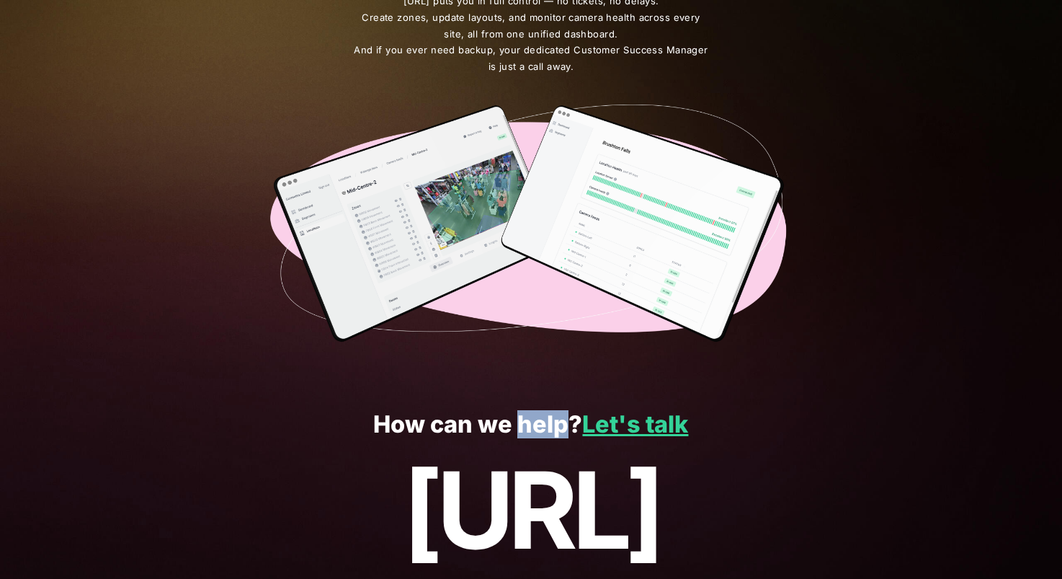
click at [530, 424] on p "How can we help? Let's talk" at bounding box center [531, 424] width 1000 height 27
click at [432, 431] on p "How can we help? Let's talk" at bounding box center [531, 424] width 1000 height 27
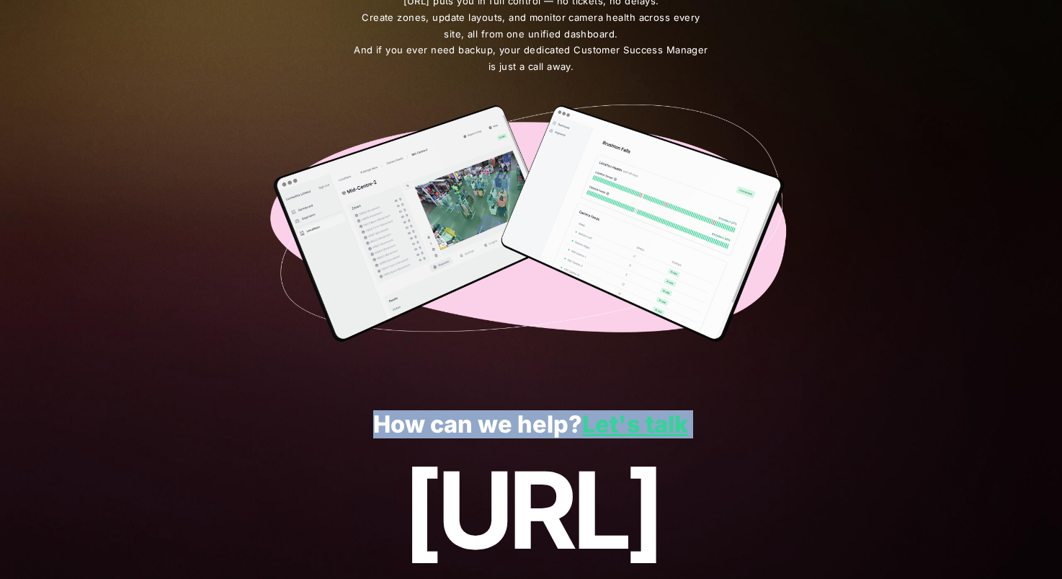
click at [432, 431] on p "How can we help? Let's talk" at bounding box center [531, 424] width 1000 height 27
click at [352, 423] on p "How can we help? Let's talk" at bounding box center [531, 424] width 1000 height 27
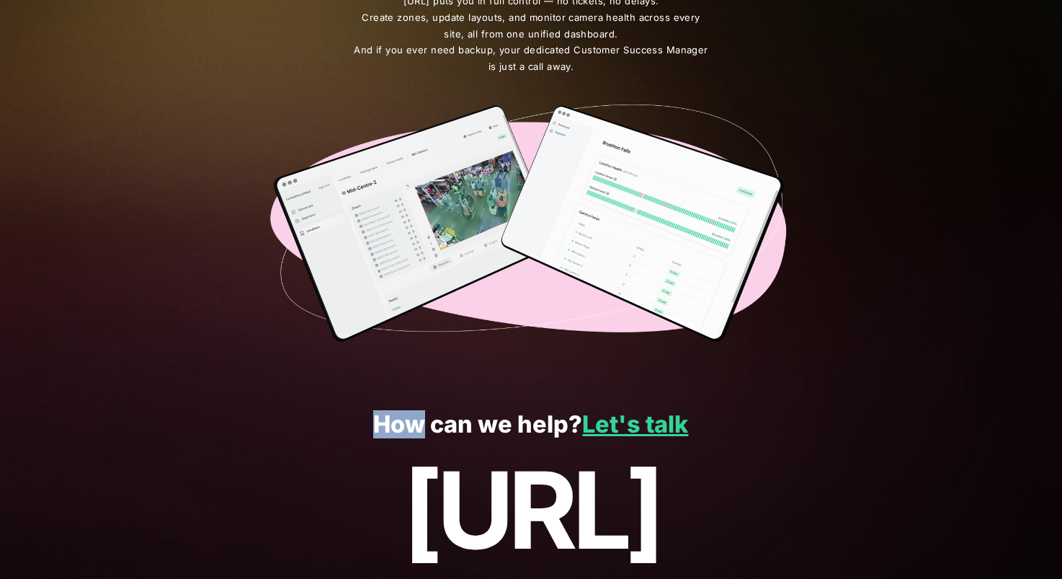
click at [352, 423] on p "How can we help? Let's talk" at bounding box center [531, 424] width 1000 height 27
click at [424, 415] on p "How can we help? Let's talk" at bounding box center [531, 424] width 1000 height 27
click at [472, 418] on p "How can we help? Let's talk" at bounding box center [531, 424] width 1000 height 27
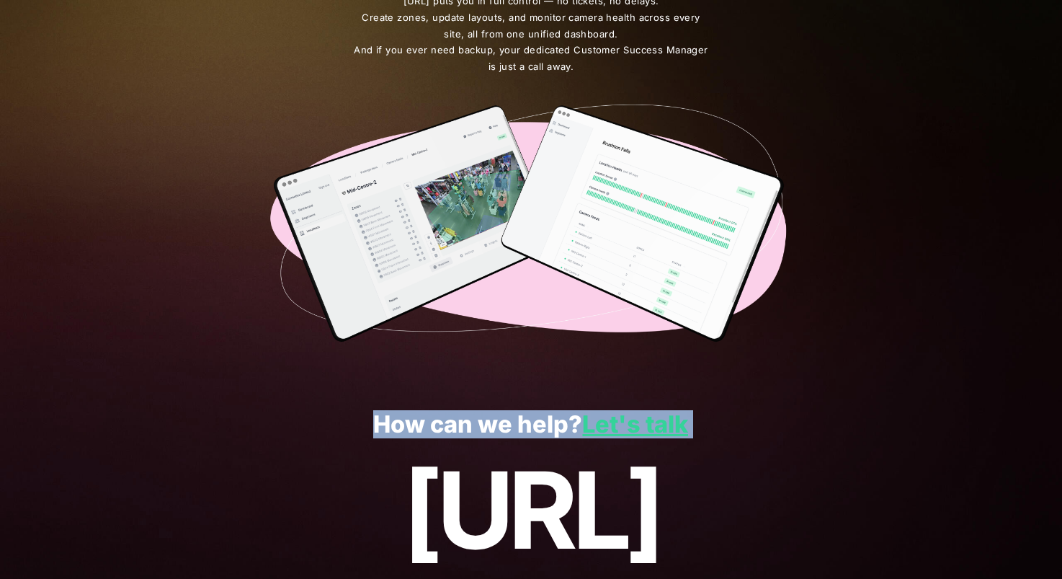
click at [472, 418] on p "How can we help? Let's talk" at bounding box center [531, 424] width 1000 height 27
click at [532, 420] on p "How can we help? Let's talk" at bounding box center [531, 424] width 1000 height 27
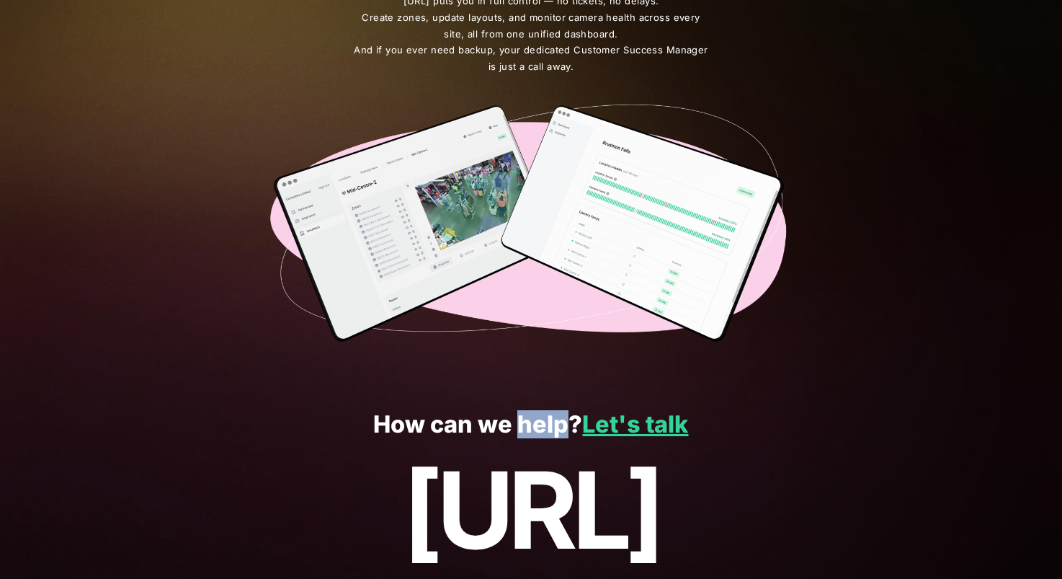
click at [532, 420] on p "How can we help? Let's talk" at bounding box center [531, 424] width 1000 height 27
click at [513, 424] on p "How can we help? Let's talk" at bounding box center [531, 424] width 1000 height 27
click at [632, 430] on link "Let's talk" at bounding box center [635, 424] width 106 height 28
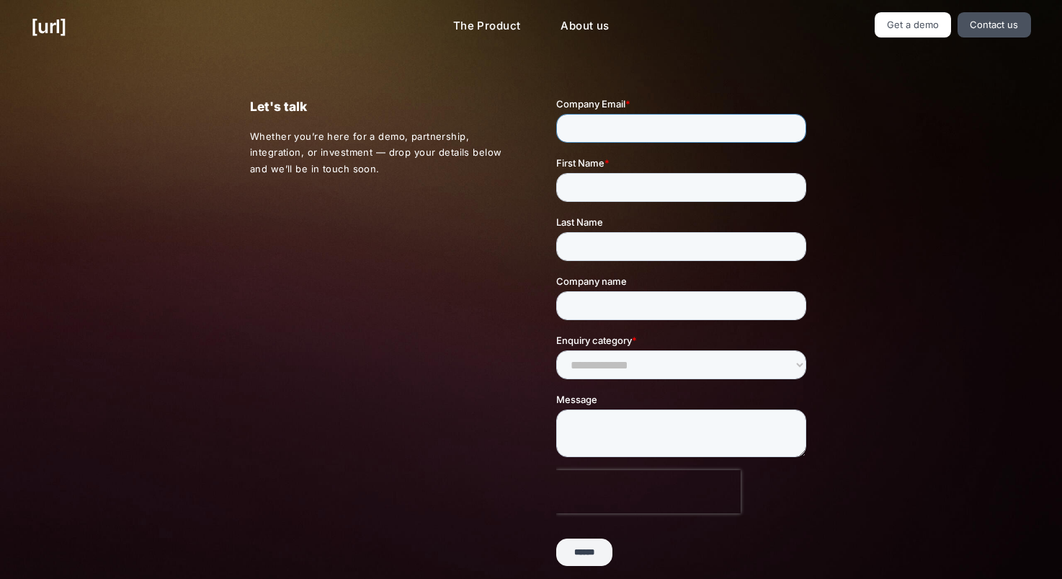
click at [603, 138] on input "Company Email *" at bounding box center [681, 128] width 250 height 29
click at [594, 187] on input "First Name *" at bounding box center [681, 187] width 250 height 29
